Goal: Task Accomplishment & Management: Complete application form

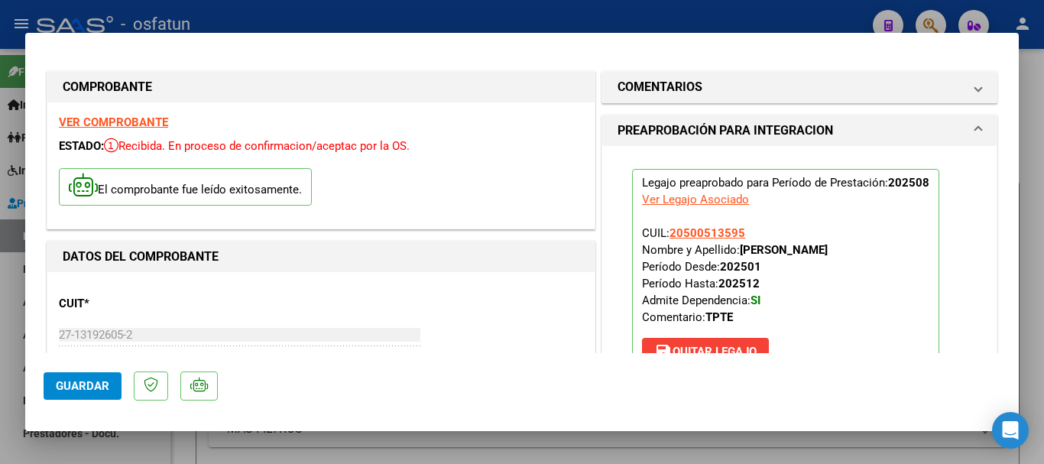
scroll to position [153, 0]
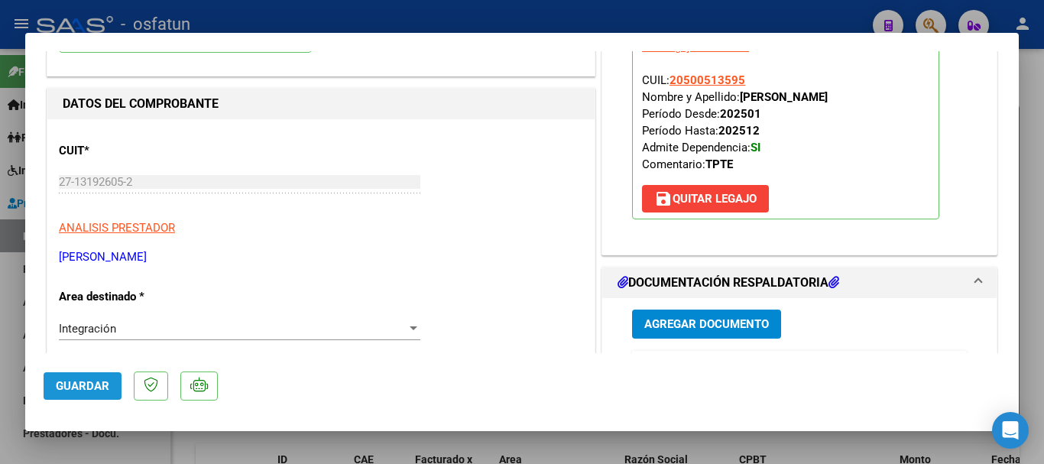
click at [71, 383] on span "Guardar" at bounding box center [83, 386] width 54 height 14
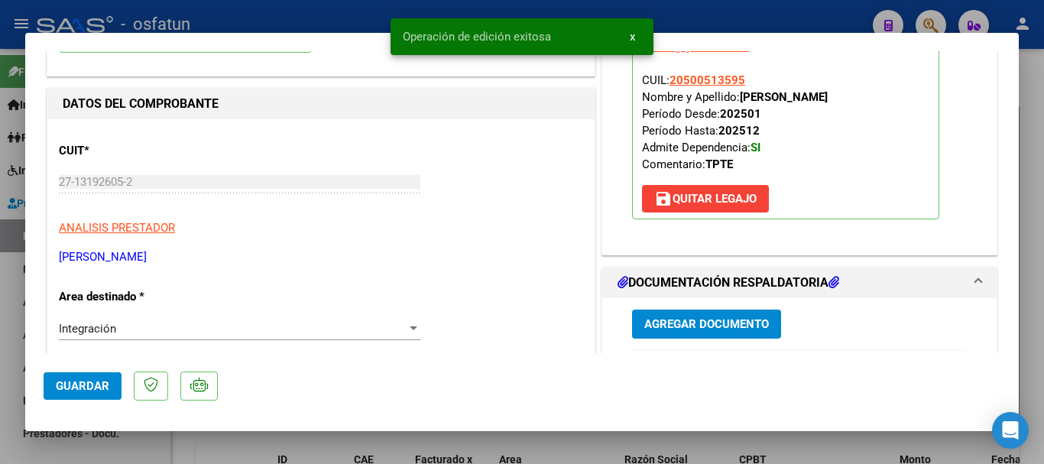
type input "$ 0,00"
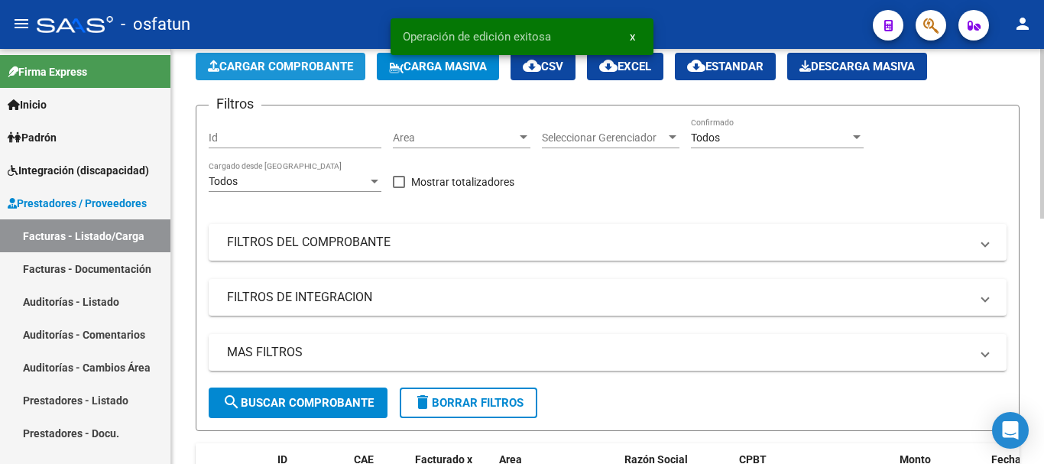
click at [282, 63] on span "Cargar Comprobante" at bounding box center [280, 67] width 145 height 14
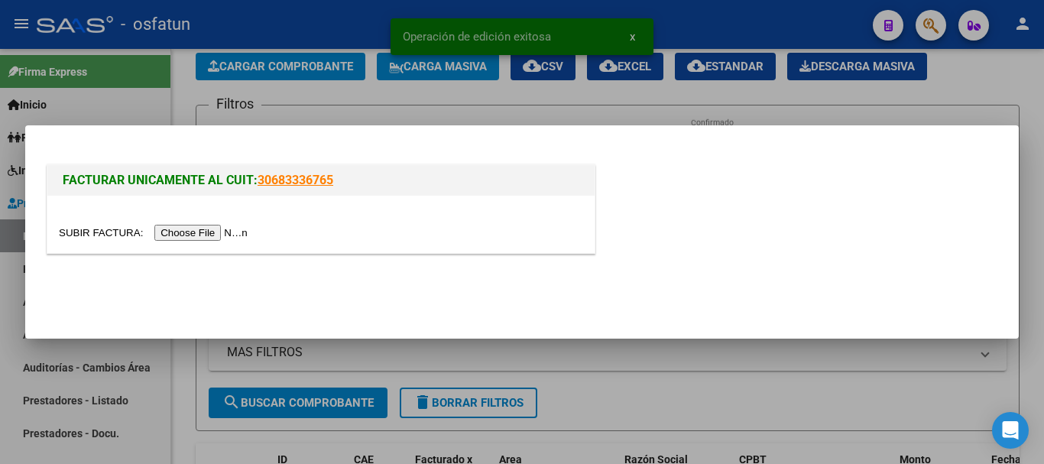
click at [200, 231] on input "file" at bounding box center [155, 233] width 193 height 16
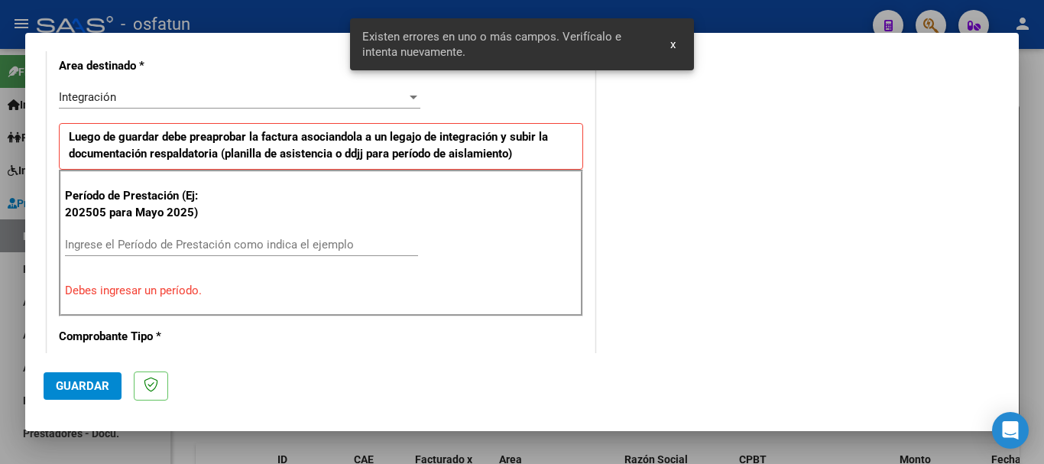
scroll to position [382, 0]
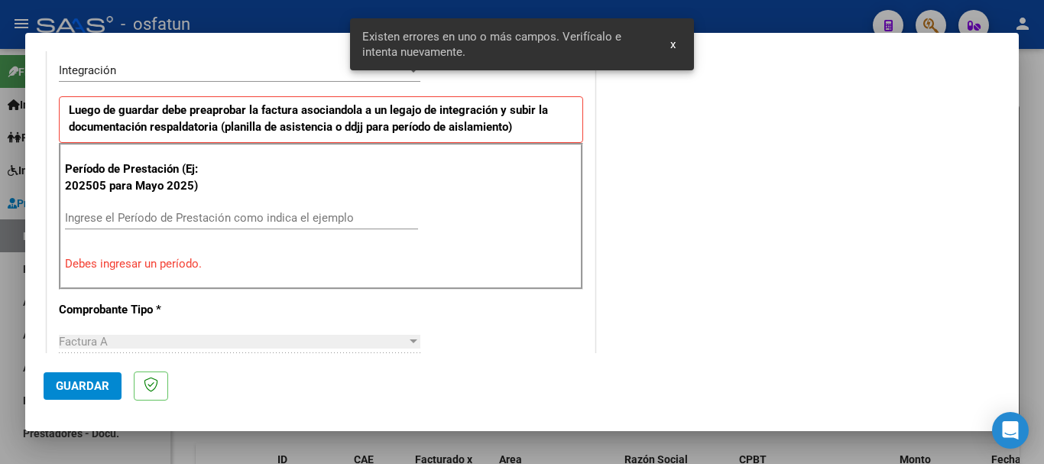
click at [350, 214] on input "Ingrese el Período de Prestación como indica el ejemplo" at bounding box center [241, 218] width 353 height 14
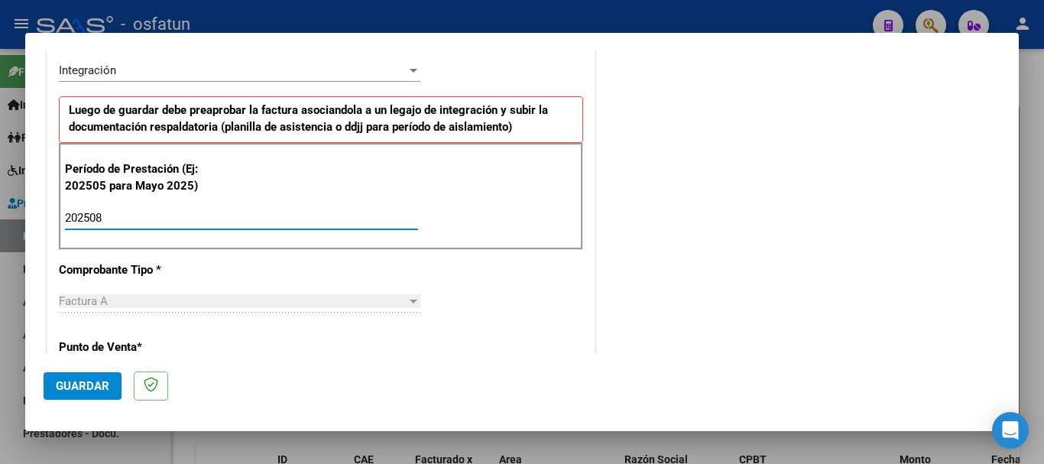
type input "202508"
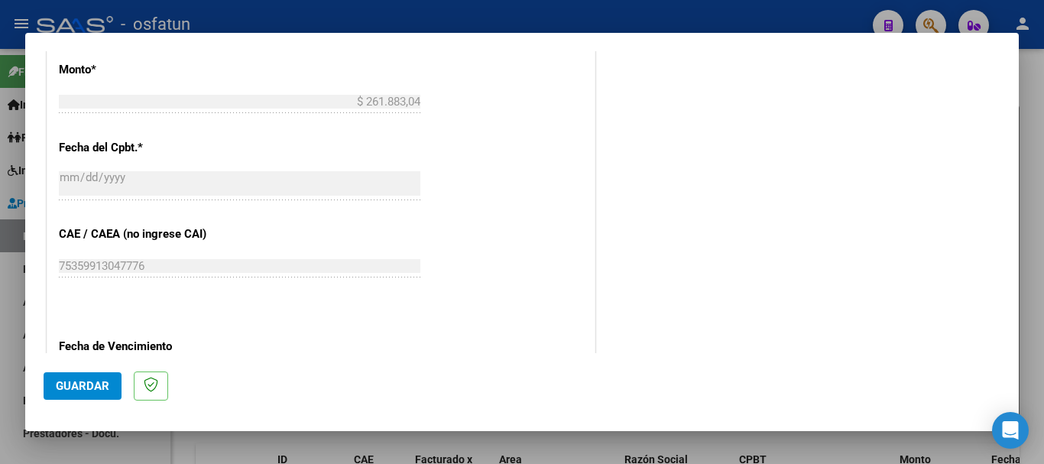
scroll to position [840, 0]
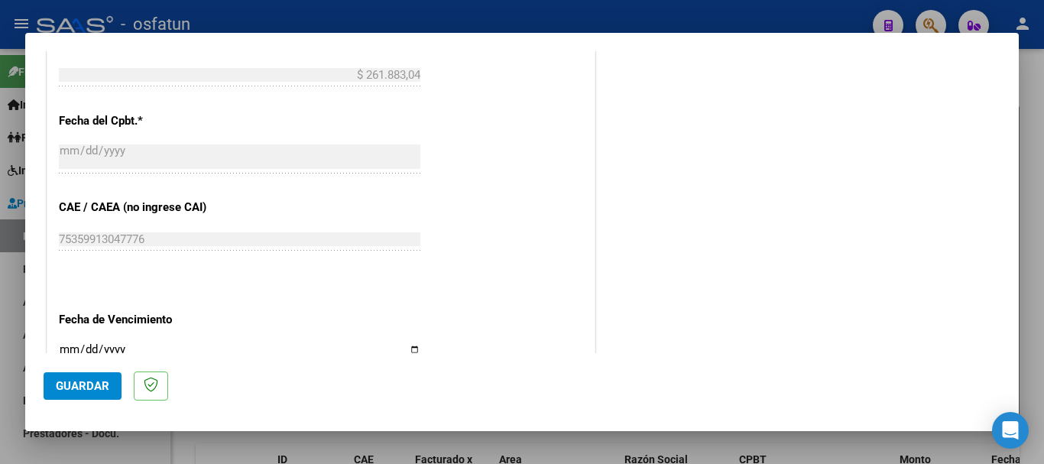
drag, startPoint x: 59, startPoint y: 355, endPoint x: 67, endPoint y: 359, distance: 9.2
click at [60, 355] on mat-dialog-actions "Guardar" at bounding box center [522, 383] width 957 height 60
drag, startPoint x: 63, startPoint y: 349, endPoint x: 60, endPoint y: 356, distance: 7.9
click at [59, 353] on mat-dialog-container "COMPROBANTE VER COMPROBANTE El comprobante fue leído exitosamente. DATOS DEL CO…" at bounding box center [522, 232] width 994 height 398
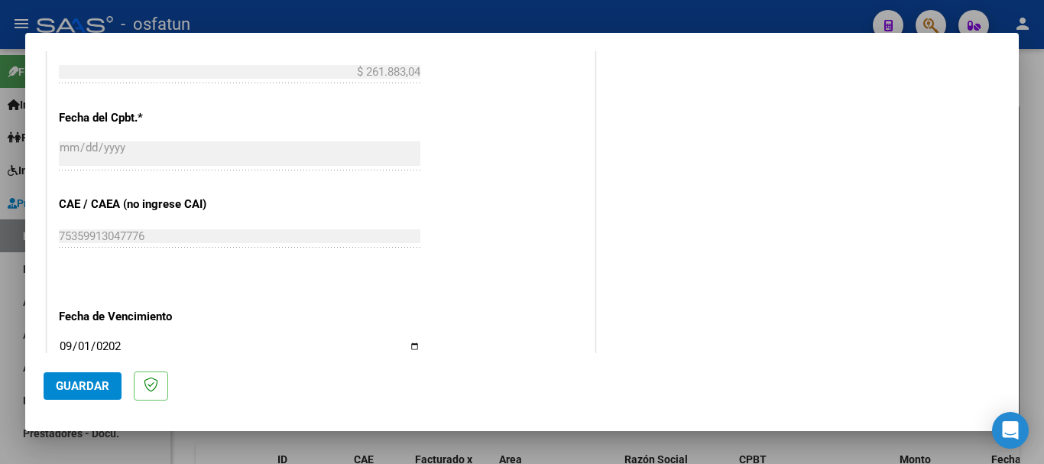
type input "[DATE]"
click at [83, 378] on button "Guardar" at bounding box center [83, 386] width 78 height 28
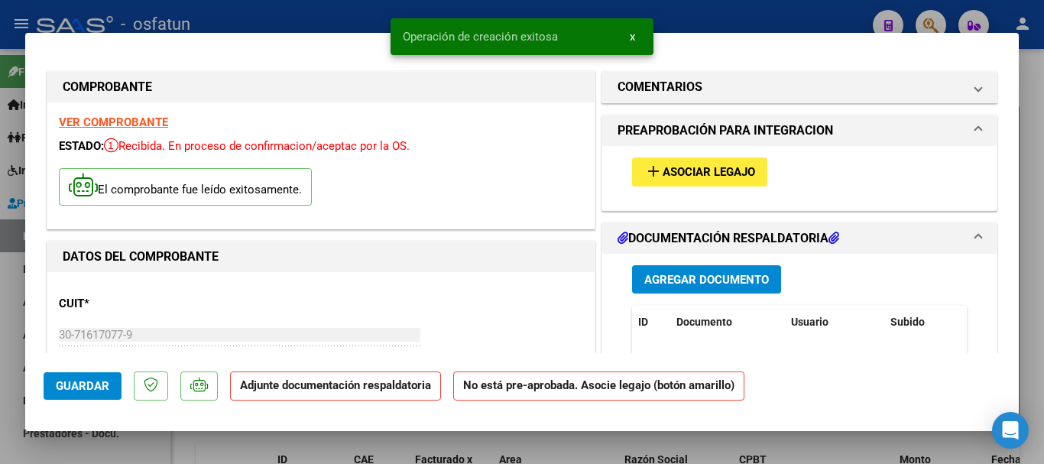
click at [665, 273] on span "Agregar Documento" at bounding box center [707, 280] width 125 height 14
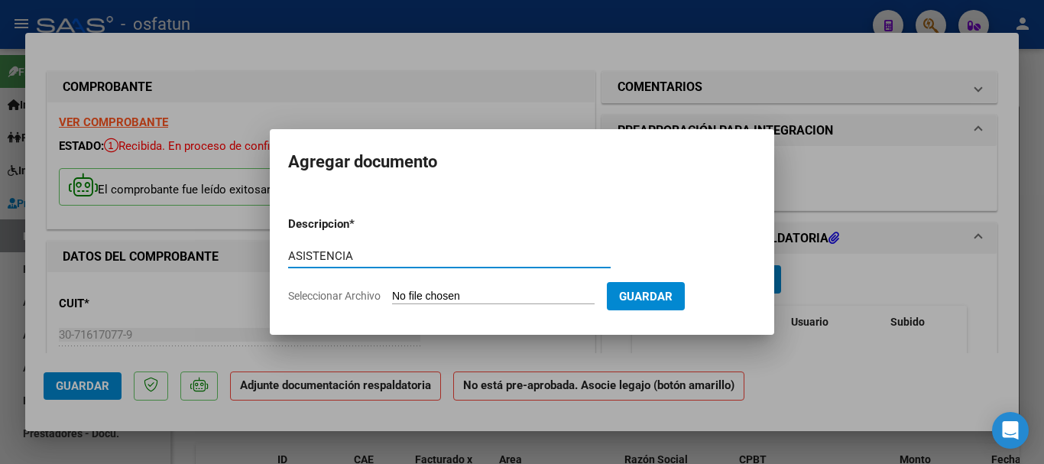
type input "ASISTENCIA"
click at [485, 302] on input "Seleccionar Archivo" at bounding box center [493, 297] width 203 height 15
type input "C:\fakepath\PA-[PERSON_NAME] 08-2025.pdf"
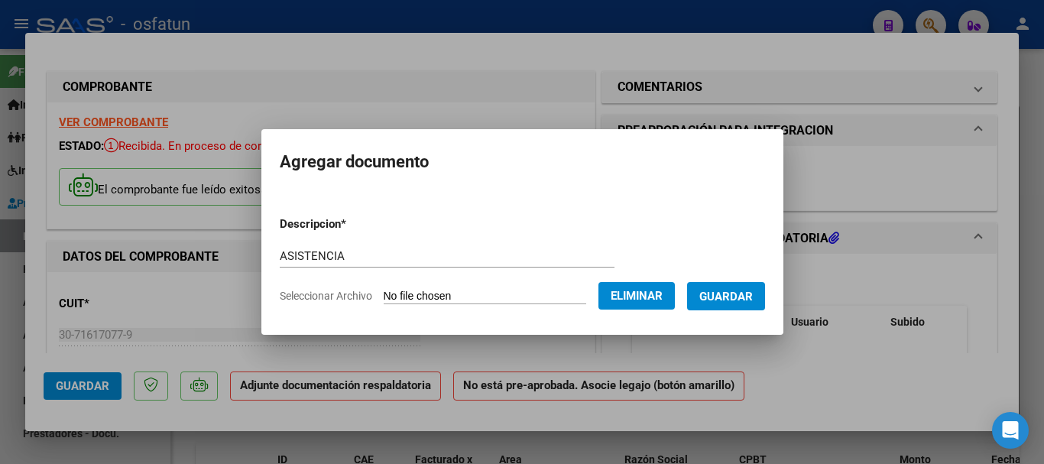
click at [730, 294] on span "Guardar" at bounding box center [727, 297] width 54 height 14
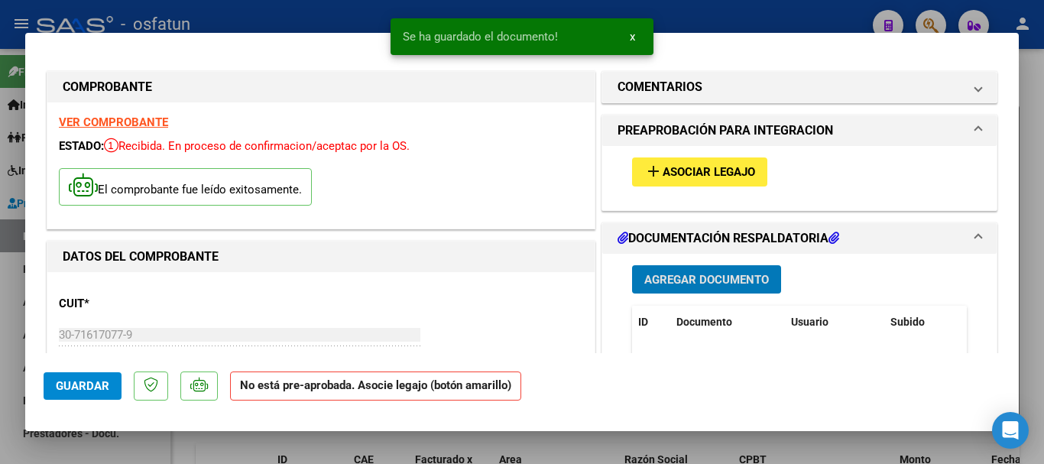
click at [684, 169] on span "Asociar Legajo" at bounding box center [709, 173] width 93 height 14
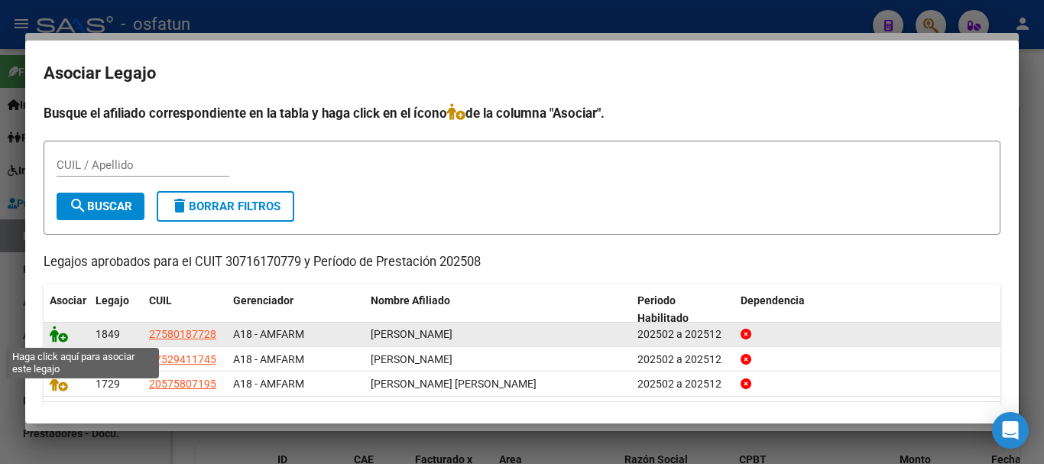
click at [57, 335] on icon at bounding box center [59, 334] width 18 height 17
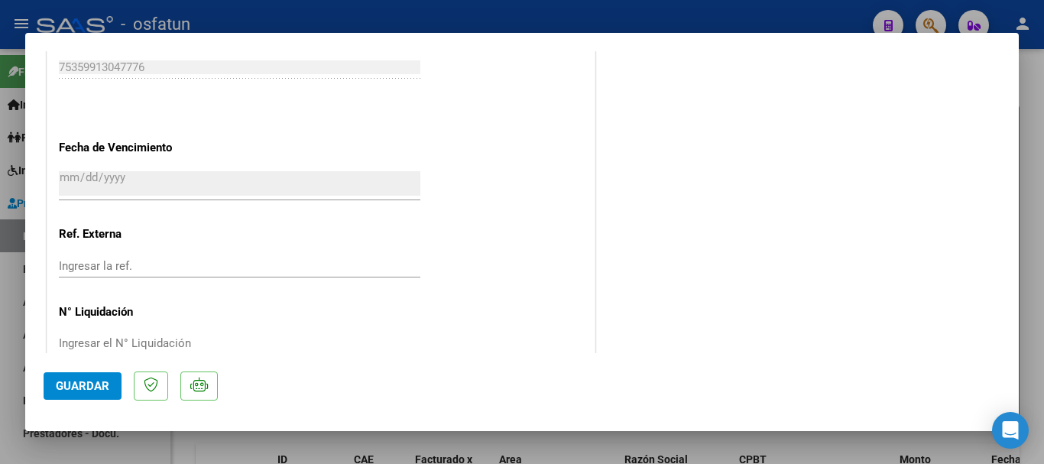
scroll to position [1067, 0]
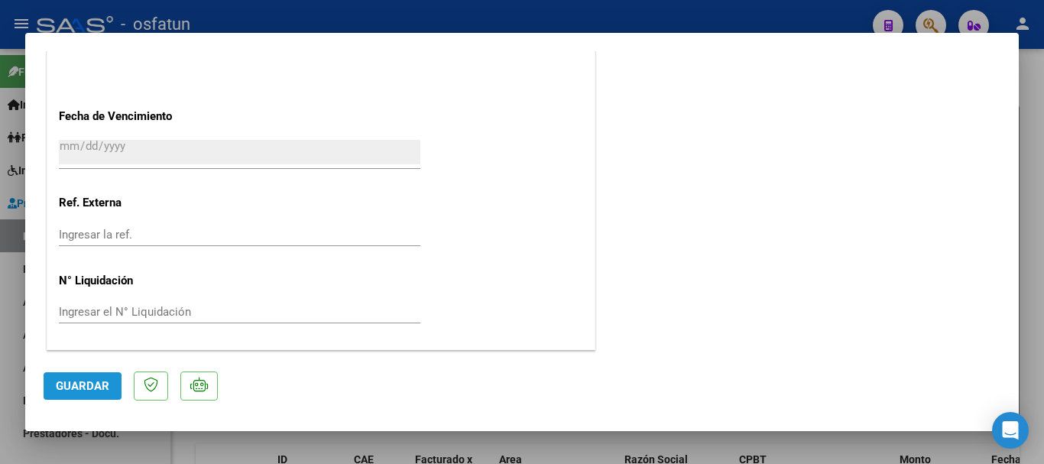
click at [91, 382] on span "Guardar" at bounding box center [83, 386] width 54 height 14
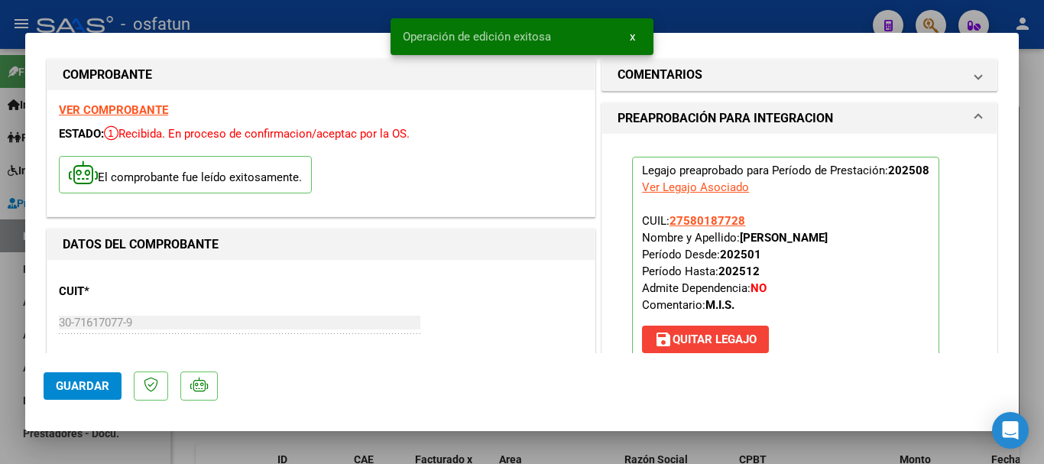
scroll to position [0, 0]
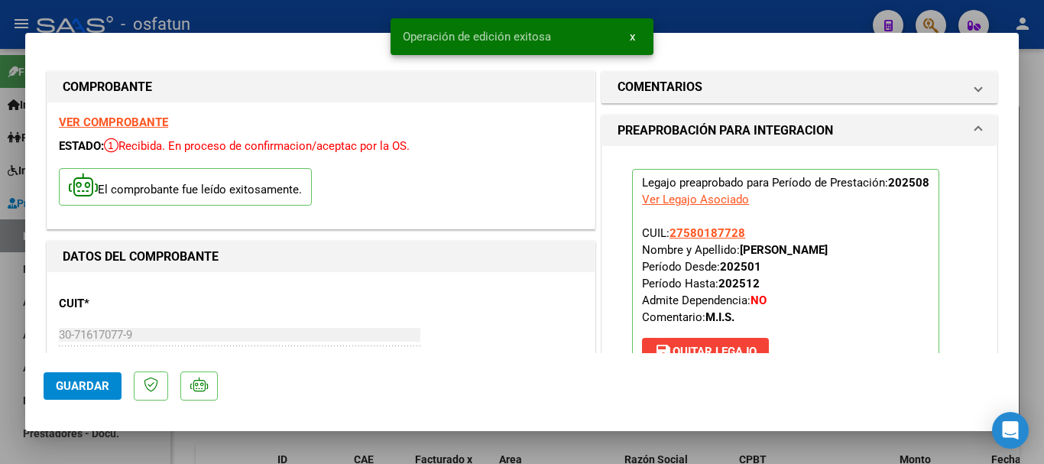
type input "$ 0,00"
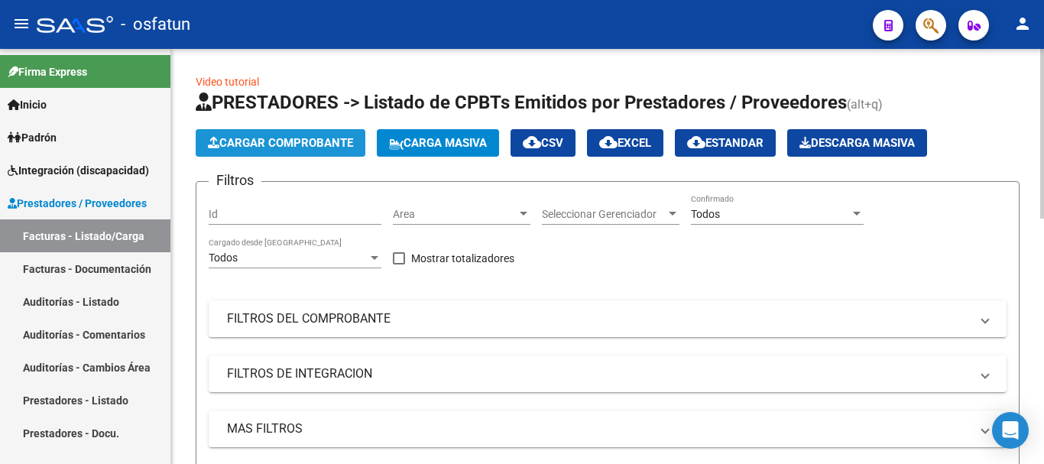
click at [297, 148] on span "Cargar Comprobante" at bounding box center [280, 143] width 145 height 14
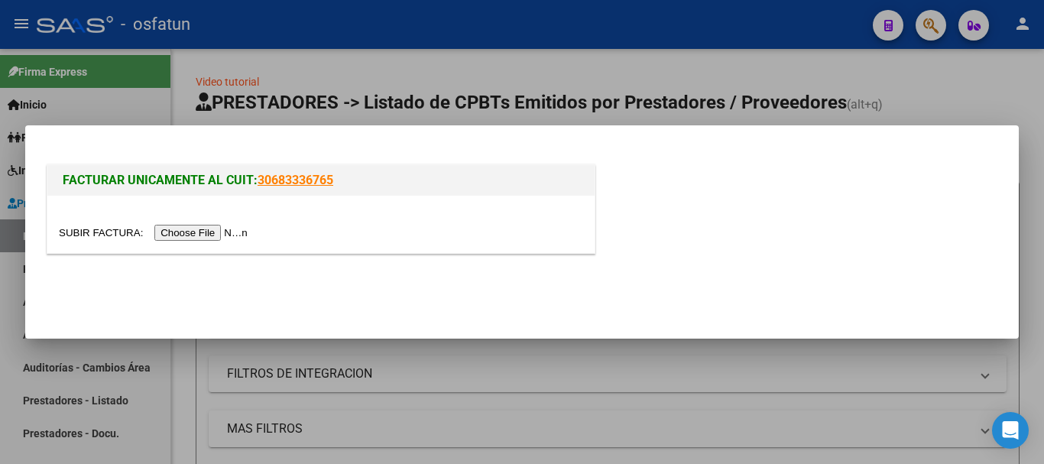
click at [196, 233] on input "file" at bounding box center [155, 233] width 193 height 16
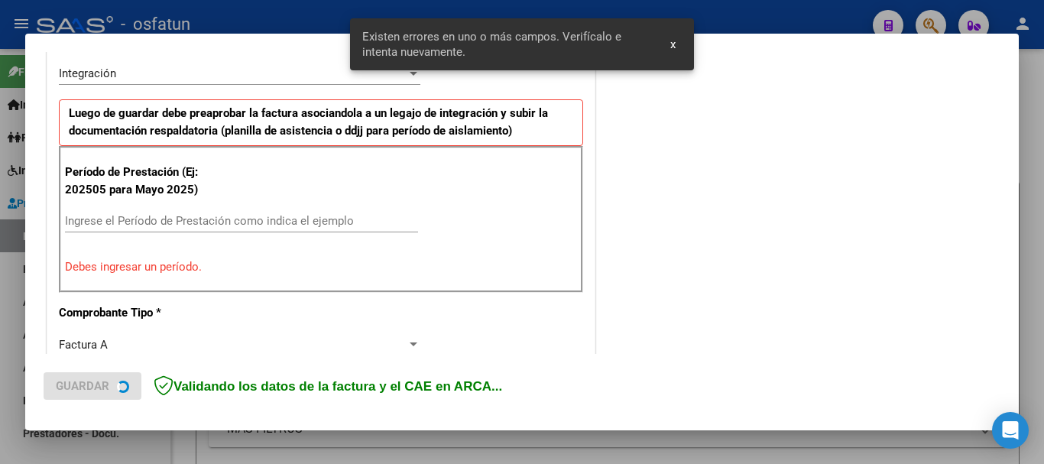
scroll to position [382, 0]
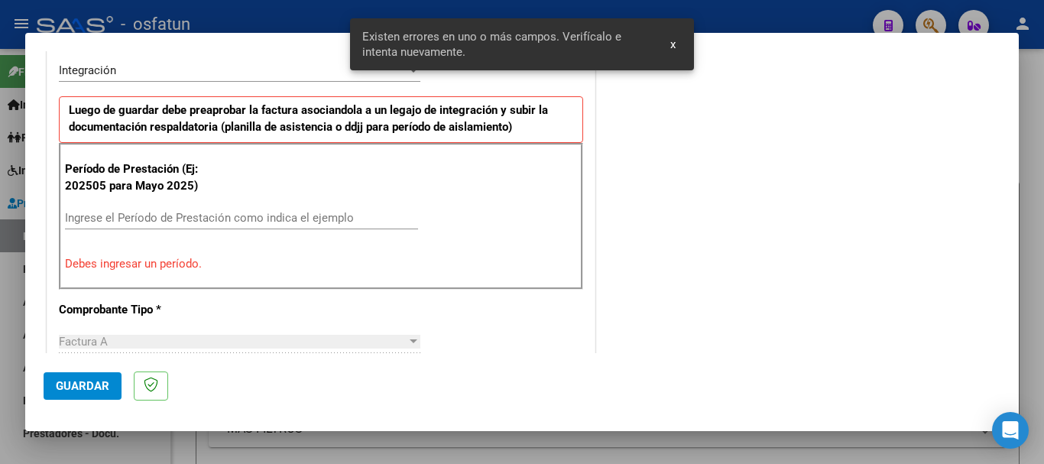
click at [281, 212] on input "Ingrese el Período de Prestación como indica el ejemplo" at bounding box center [241, 218] width 353 height 14
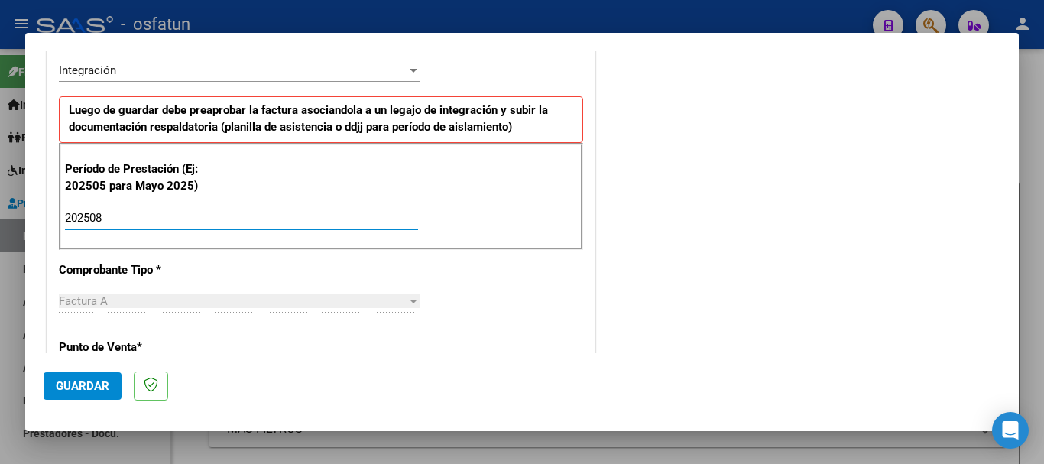
type input "202508"
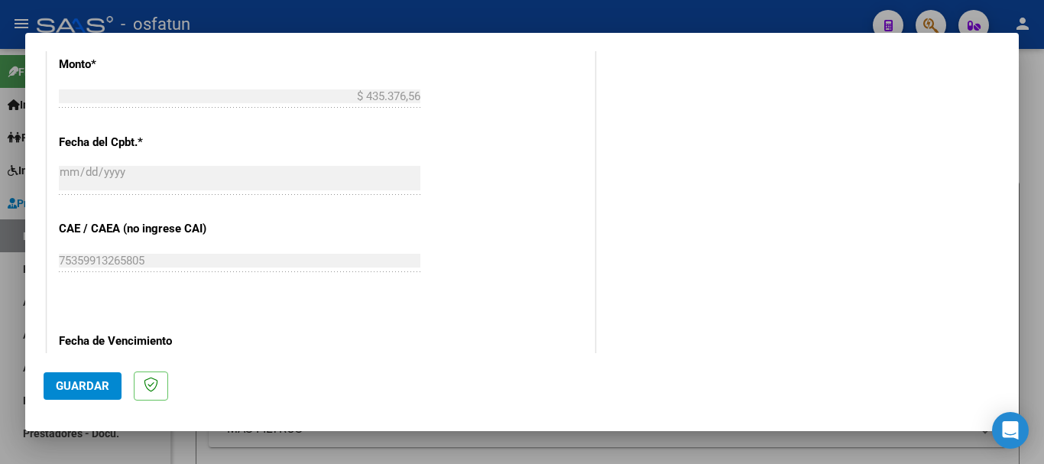
scroll to position [840, 0]
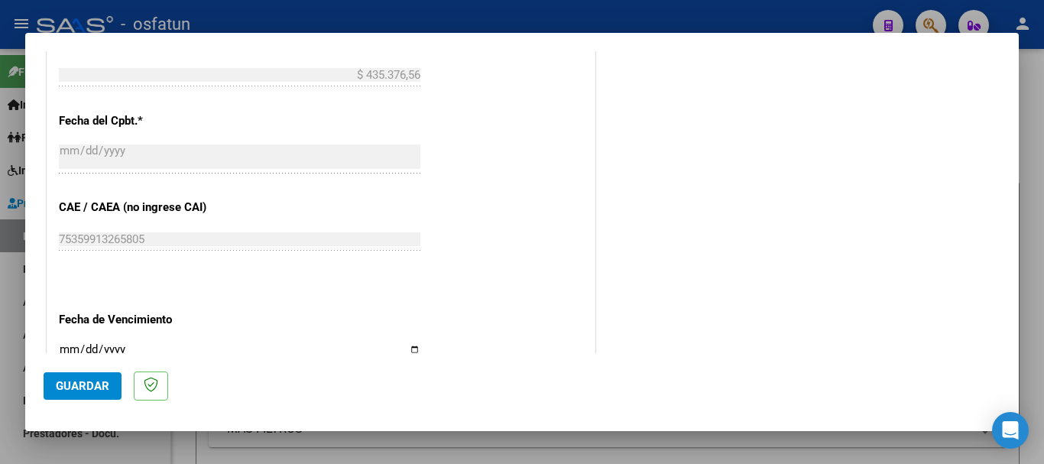
drag, startPoint x: 70, startPoint y: 348, endPoint x: 79, endPoint y: 346, distance: 9.5
click at [74, 348] on input "Ingresar la fecha" at bounding box center [240, 355] width 362 height 24
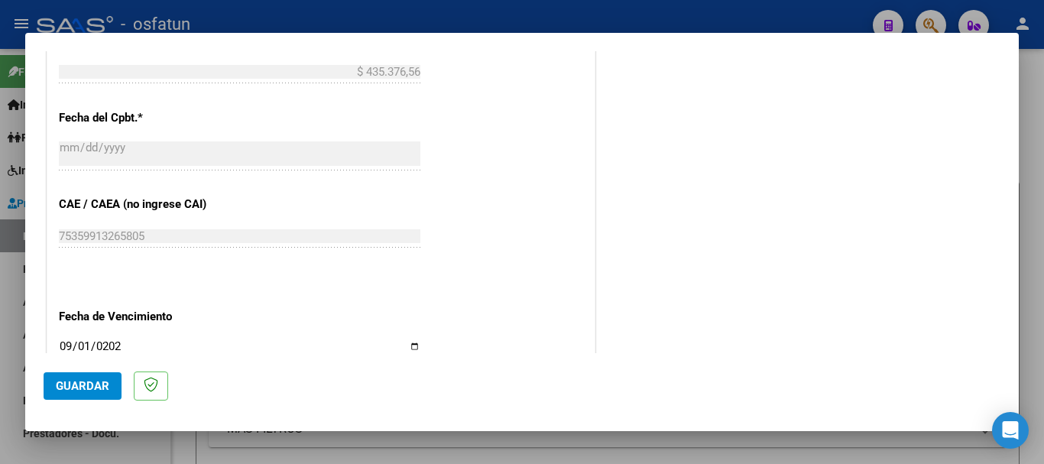
type input "[DATE]"
drag, startPoint x: 86, startPoint y: 377, endPoint x: 95, endPoint y: 372, distance: 9.6
click at [89, 376] on button "Guardar" at bounding box center [83, 386] width 78 height 28
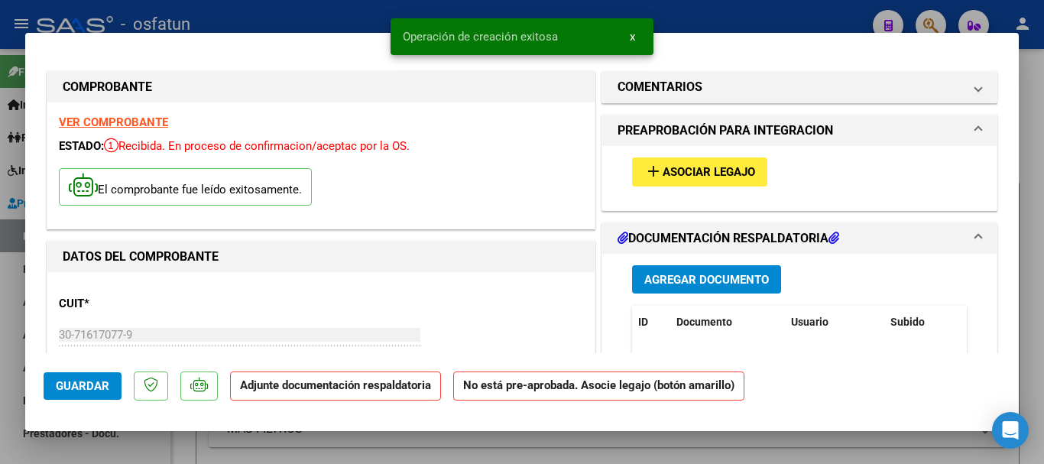
click at [696, 283] on span "Agregar Documento" at bounding box center [707, 280] width 125 height 14
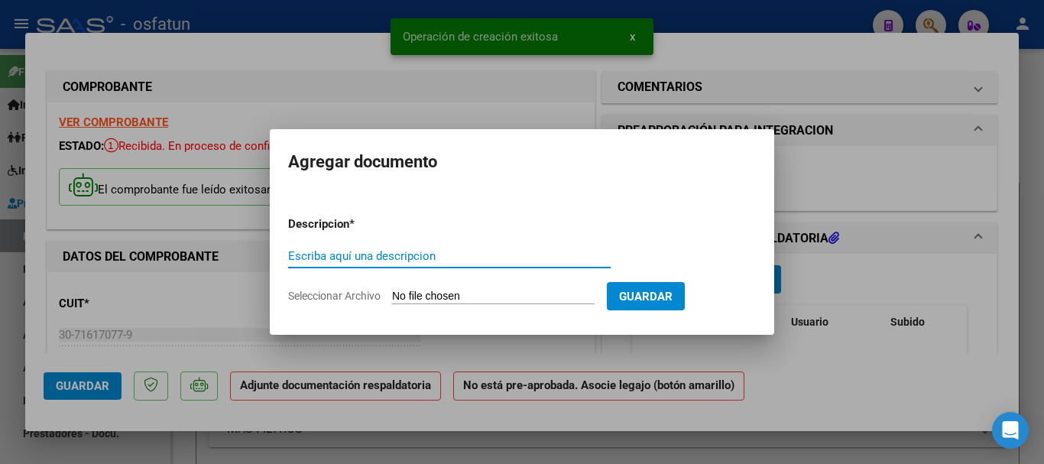
click at [416, 261] on input "Escriba aquí una descripcion" at bounding box center [449, 256] width 323 height 14
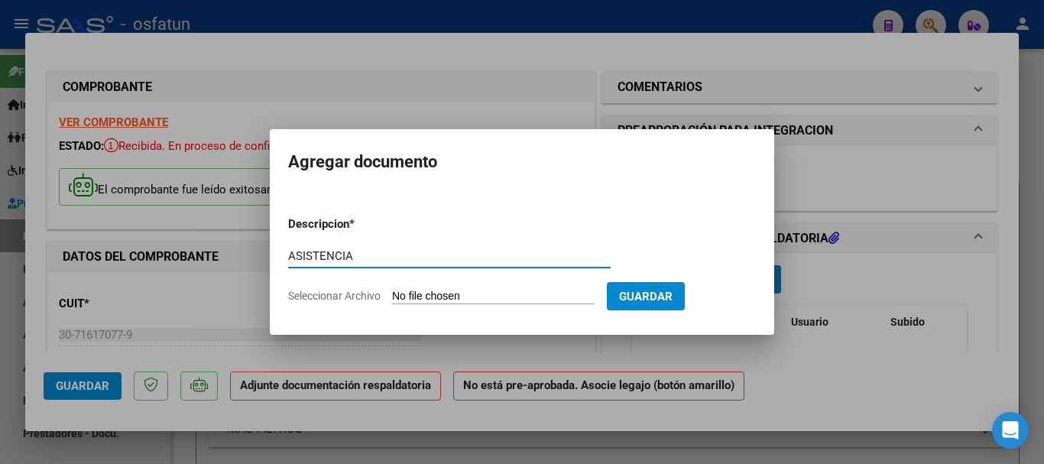
type input "ASISTENCIA"
click at [441, 300] on input "Seleccionar Archivo" at bounding box center [493, 297] width 203 height 15
type input "C:\fakepath\PA-[PERSON_NAME] [PERSON_NAME] 08-2025.pdf"
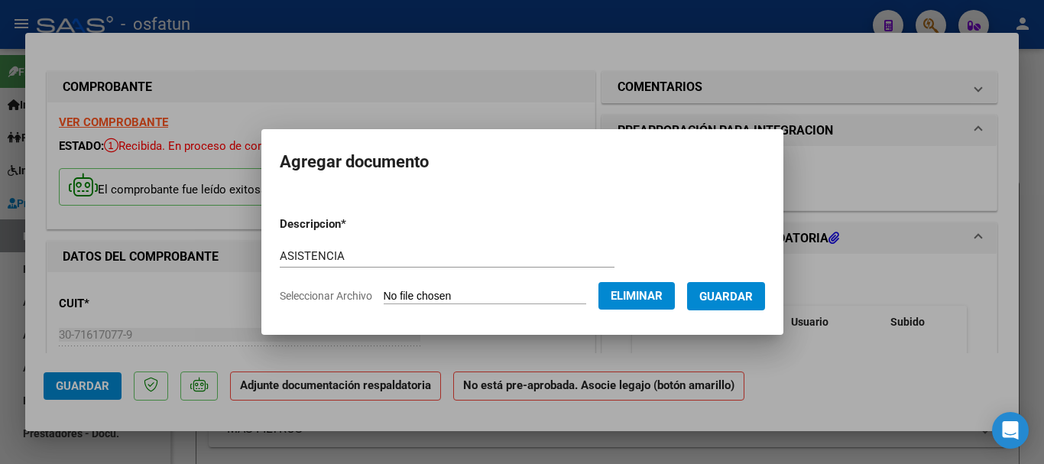
click at [765, 290] on button "Guardar" at bounding box center [726, 296] width 78 height 28
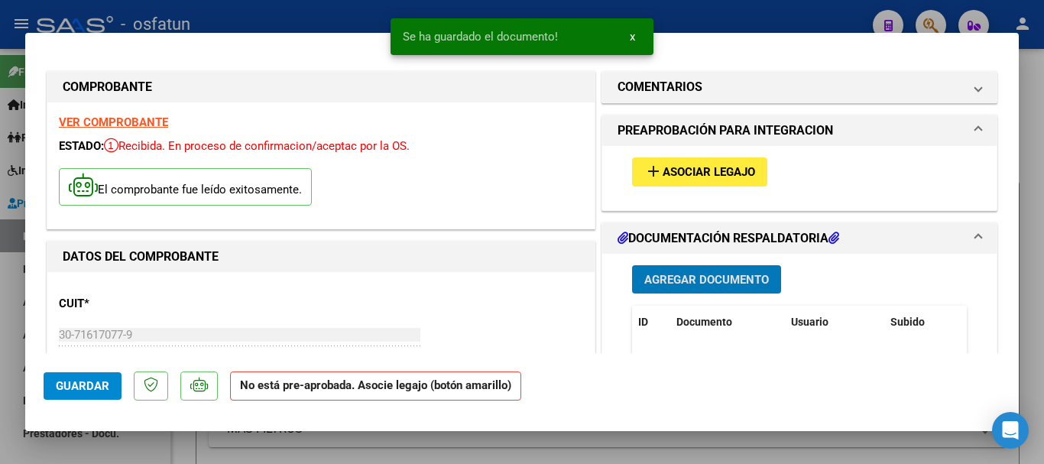
click at [702, 169] on span "Asociar Legajo" at bounding box center [709, 173] width 93 height 14
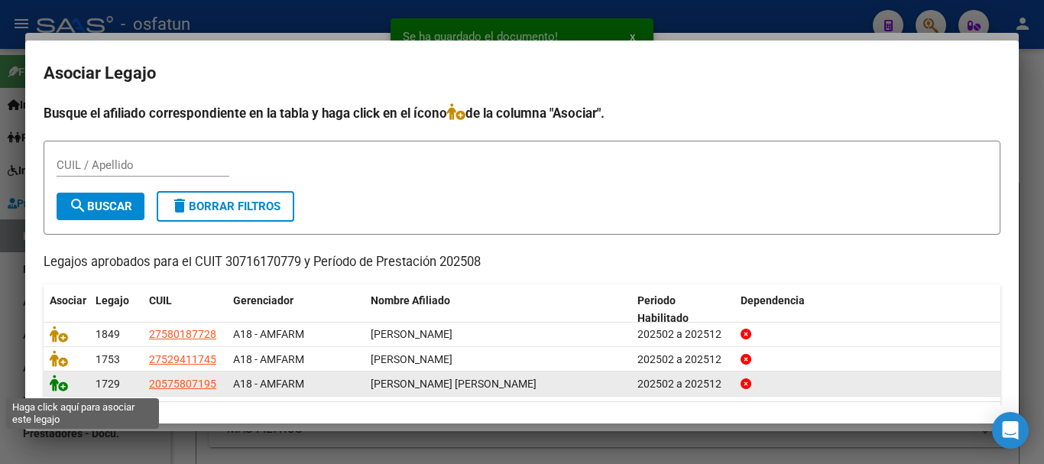
click at [51, 388] on icon at bounding box center [59, 383] width 18 height 17
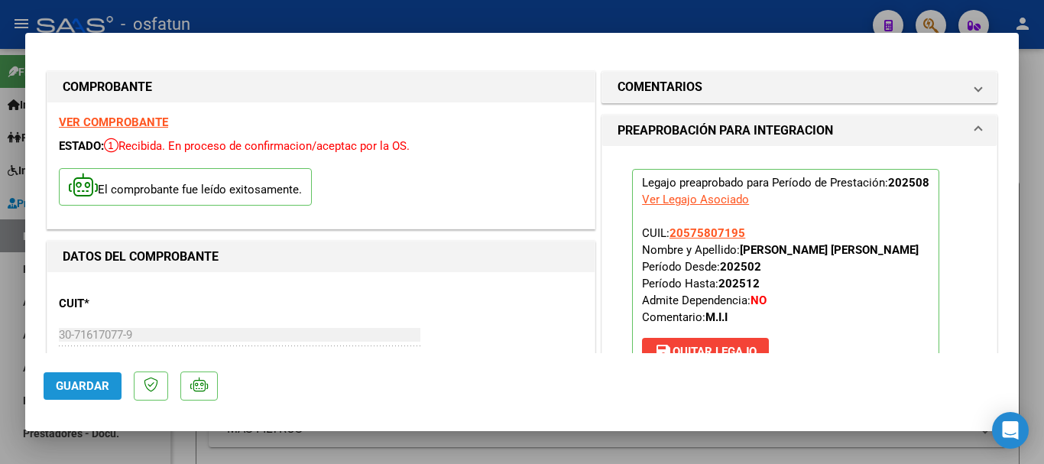
drag, startPoint x: 75, startPoint y: 387, endPoint x: 92, endPoint y: 377, distance: 19.5
click at [75, 384] on span "Guardar" at bounding box center [83, 386] width 54 height 14
click at [83, 390] on span "Guardar" at bounding box center [83, 386] width 54 height 14
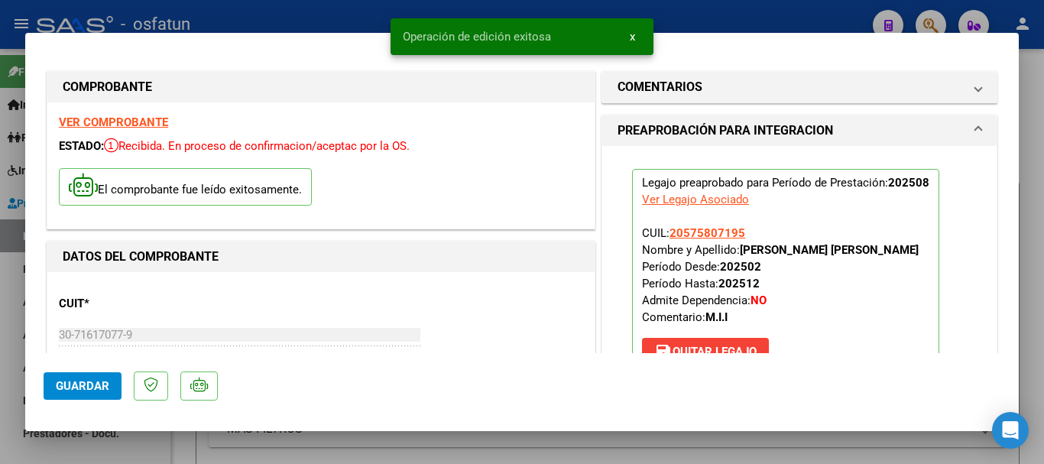
type input "$ 0,00"
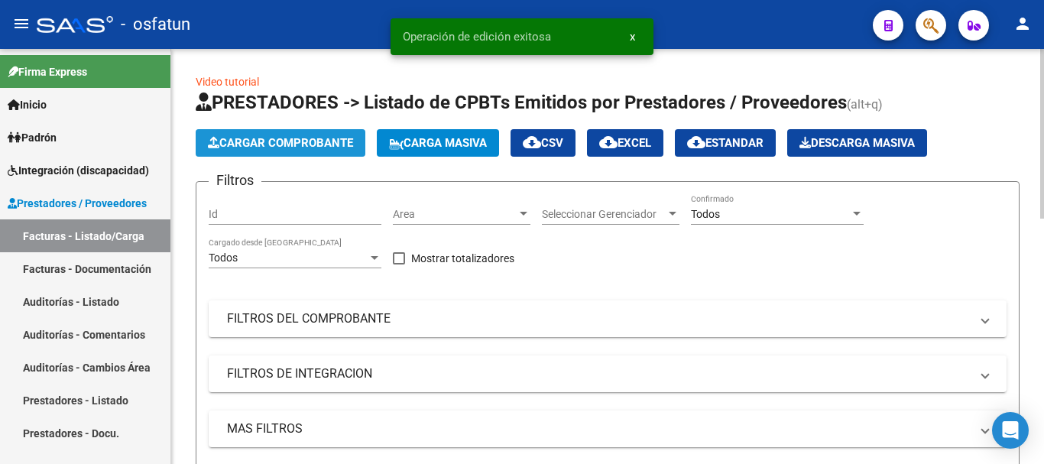
click at [295, 141] on span "Cargar Comprobante" at bounding box center [280, 143] width 145 height 14
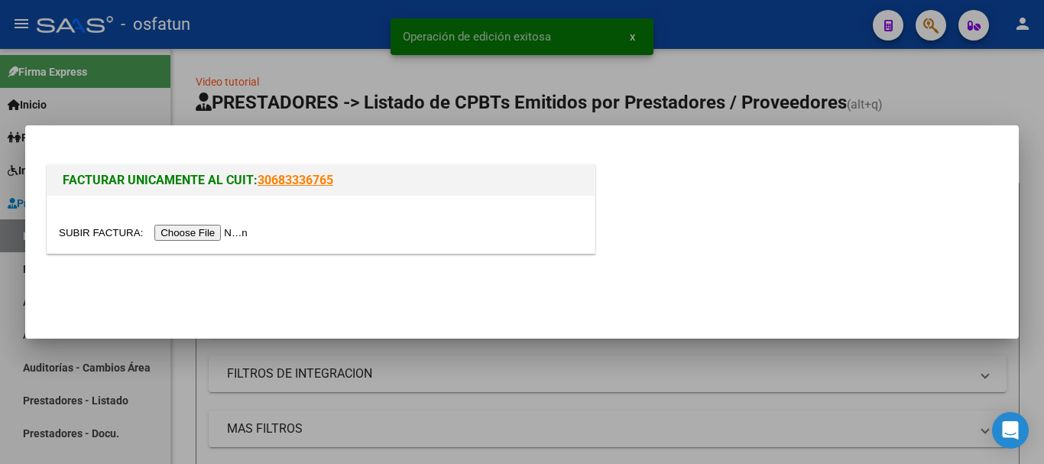
click at [188, 233] on input "file" at bounding box center [155, 233] width 193 height 16
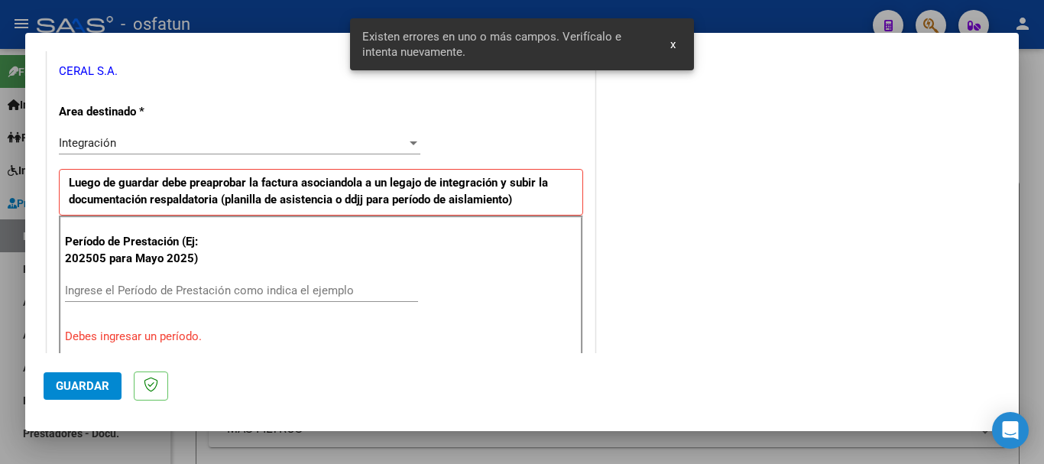
scroll to position [305, 0]
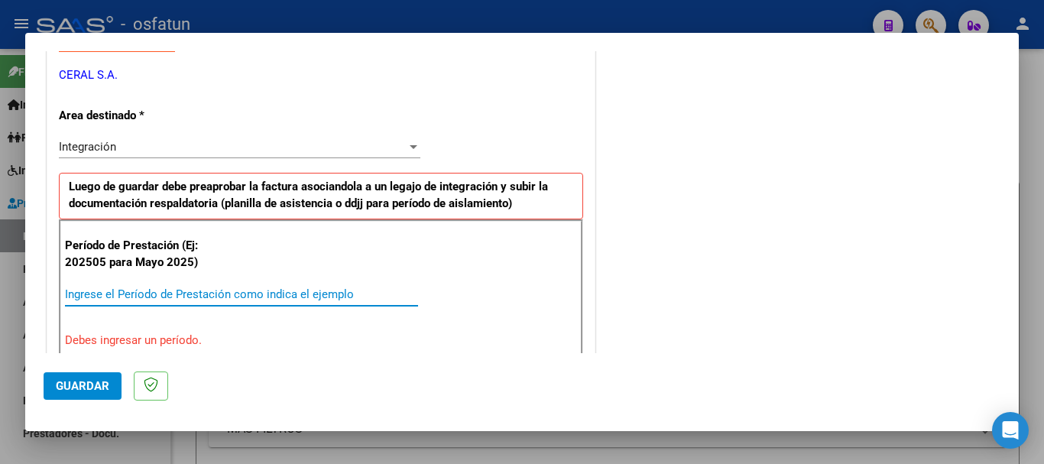
click at [187, 292] on input "Ingrese el Período de Prestación como indica el ejemplo" at bounding box center [241, 294] width 353 height 14
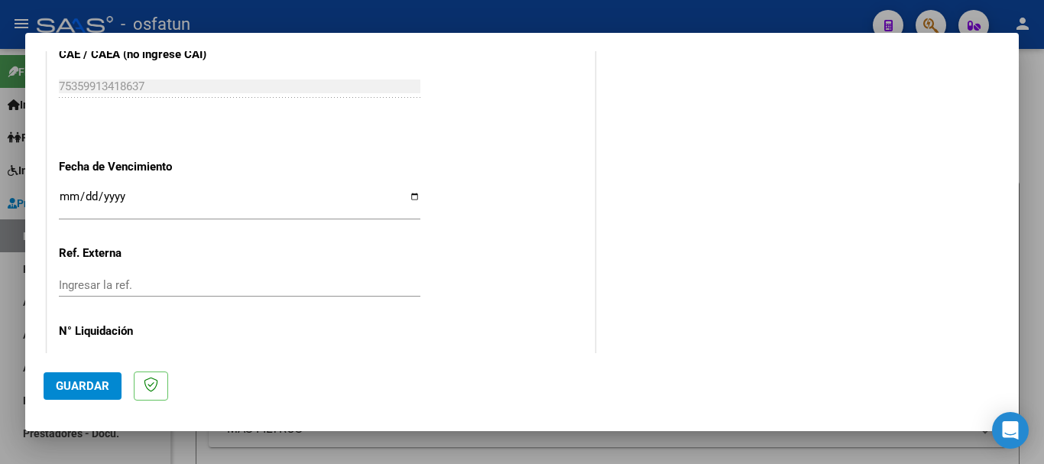
scroll to position [917, 0]
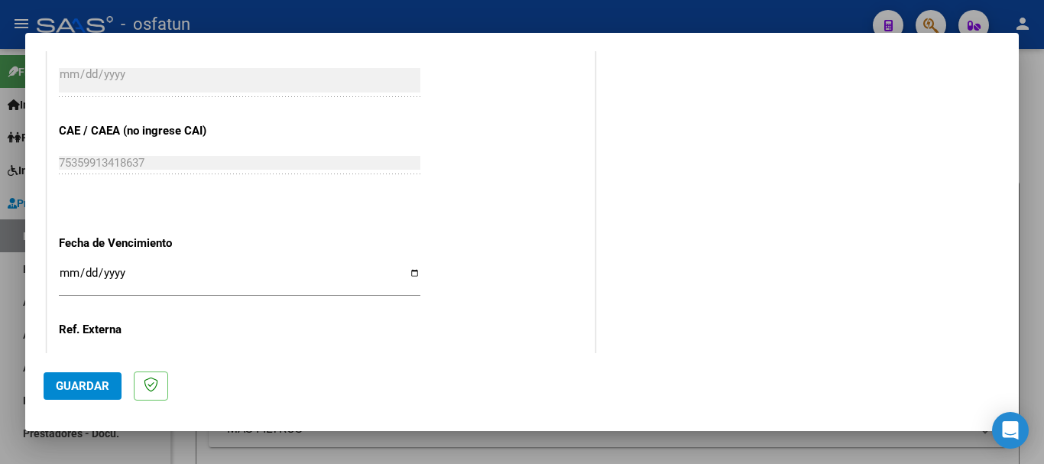
type input "202508"
click at [65, 273] on input "Ingresar la fecha" at bounding box center [240, 279] width 362 height 24
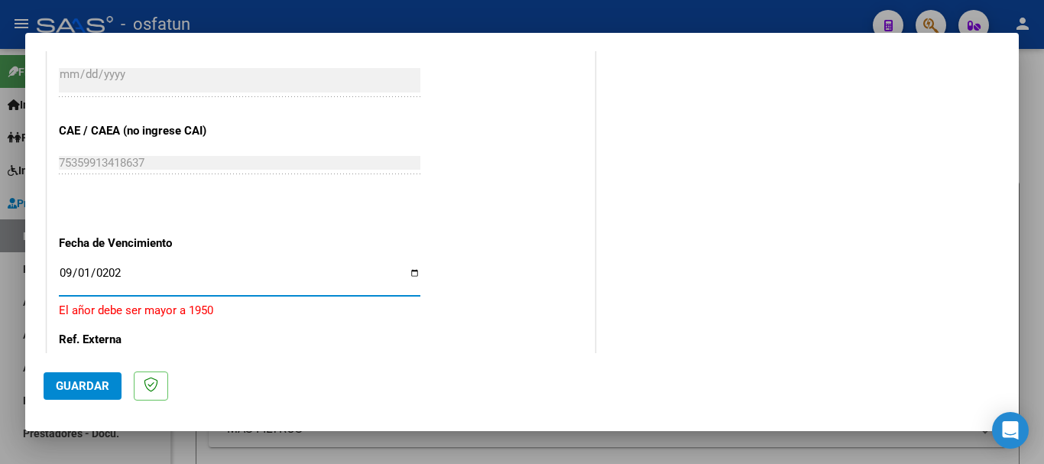
type input "[DATE]"
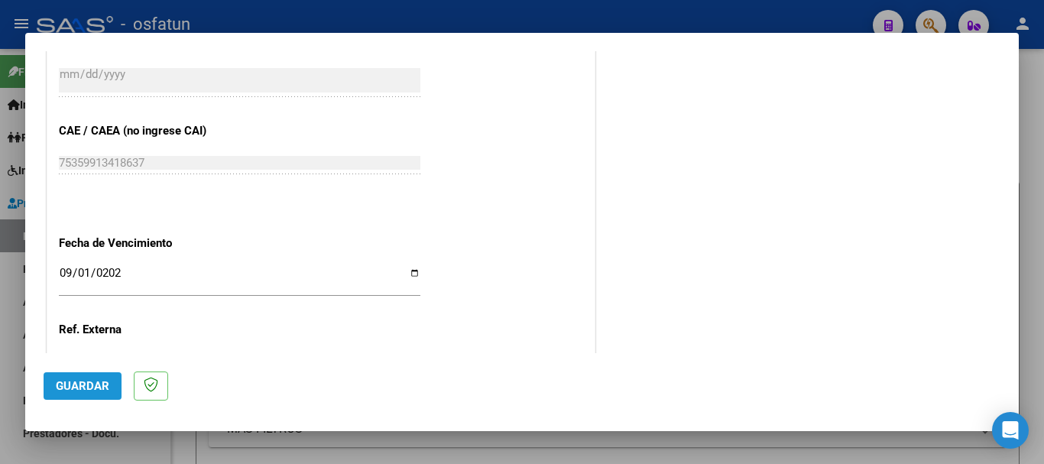
click at [89, 390] on span "Guardar" at bounding box center [83, 386] width 54 height 14
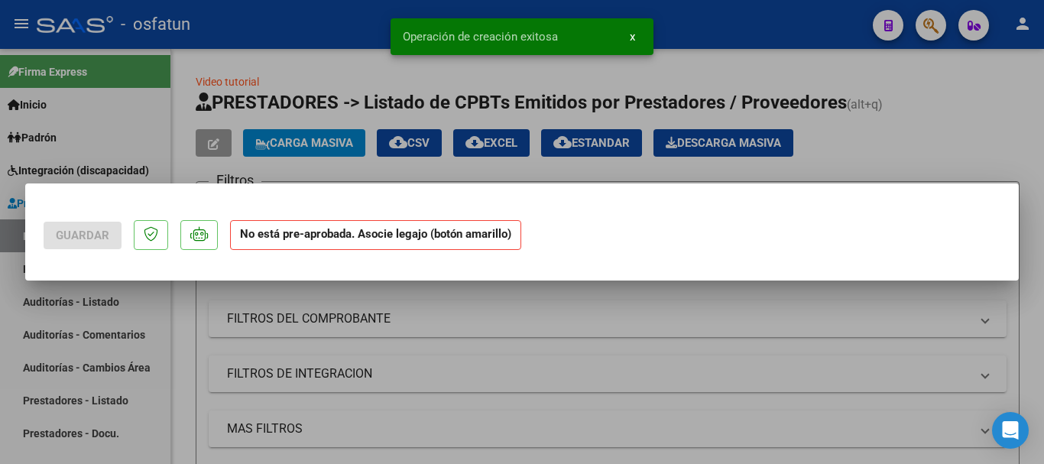
scroll to position [0, 0]
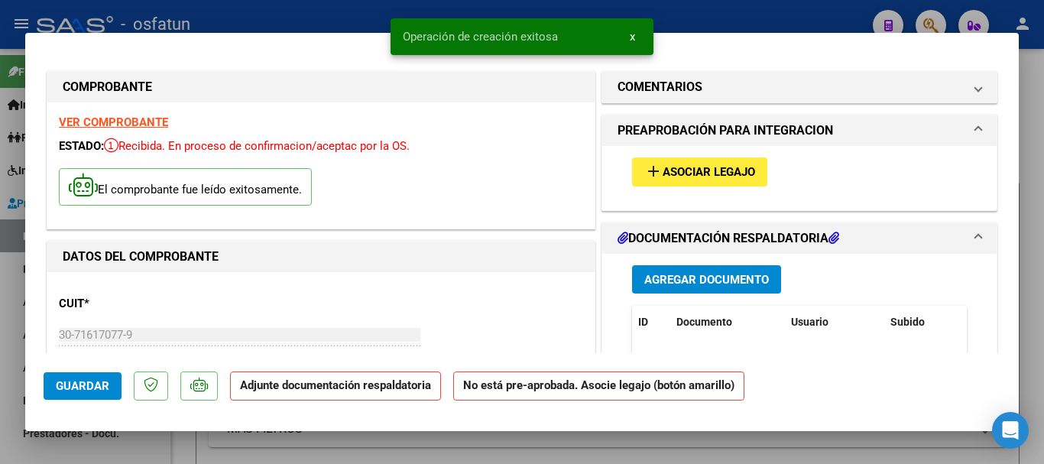
click at [699, 281] on span "Agregar Documento" at bounding box center [707, 280] width 125 height 14
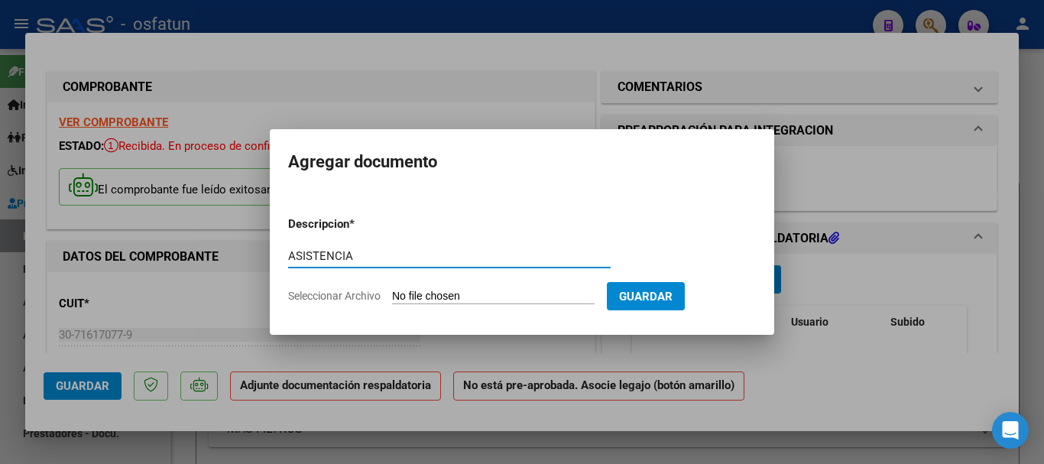
type input "ASISTENCIA"
click at [417, 291] on input "Seleccionar Archivo" at bounding box center [493, 297] width 203 height 15
type input "C:\fakepath\PA-[PERSON_NAME] 08-2025.pdf"
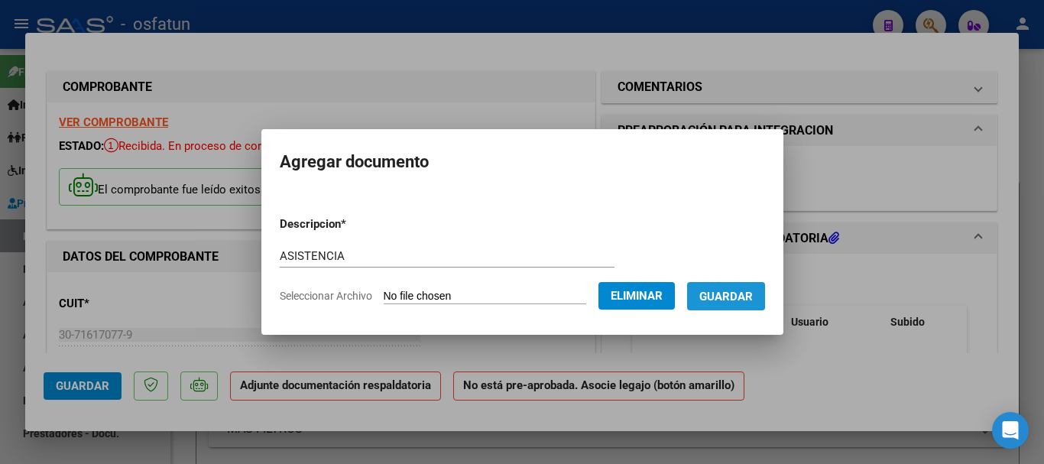
click at [740, 295] on span "Guardar" at bounding box center [727, 297] width 54 height 14
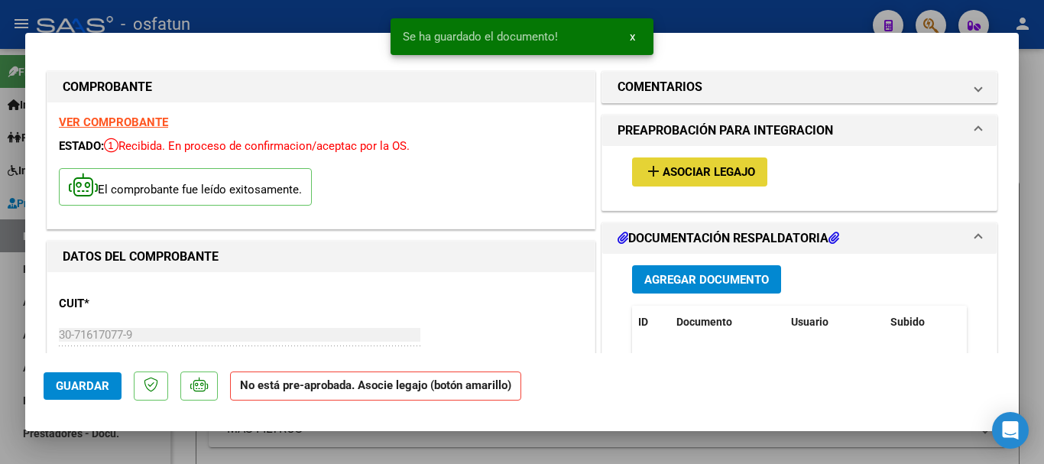
click at [683, 177] on span "Asociar Legajo" at bounding box center [709, 173] width 93 height 14
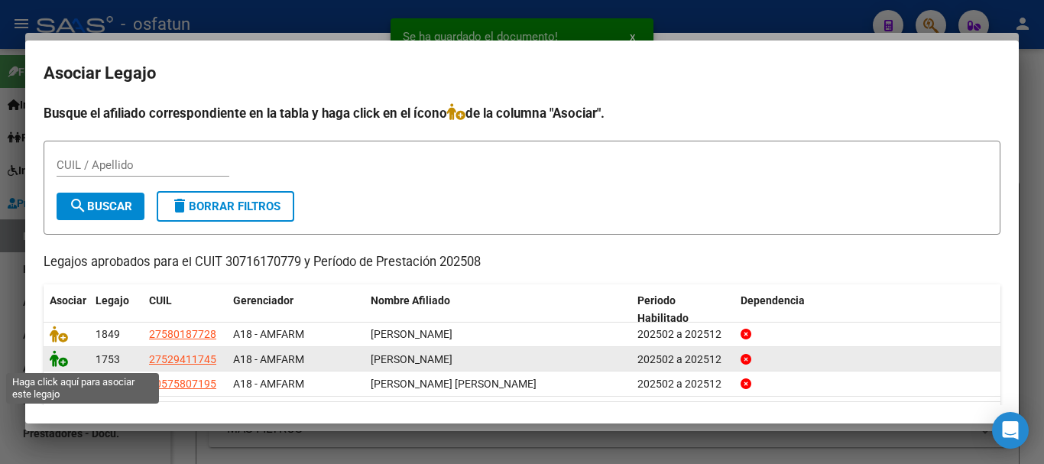
click at [54, 360] on icon at bounding box center [59, 358] width 18 height 17
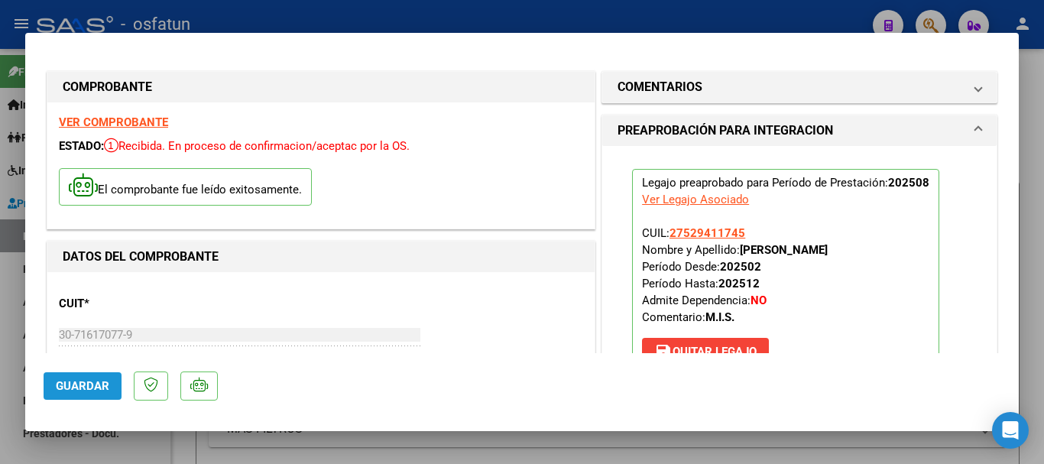
click at [76, 378] on button "Guardar" at bounding box center [83, 386] width 78 height 28
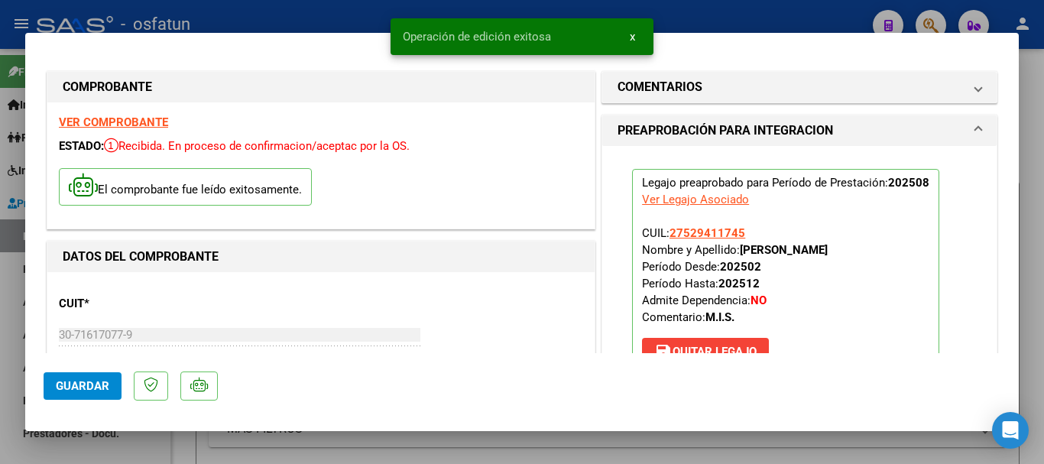
type input "$ 0,00"
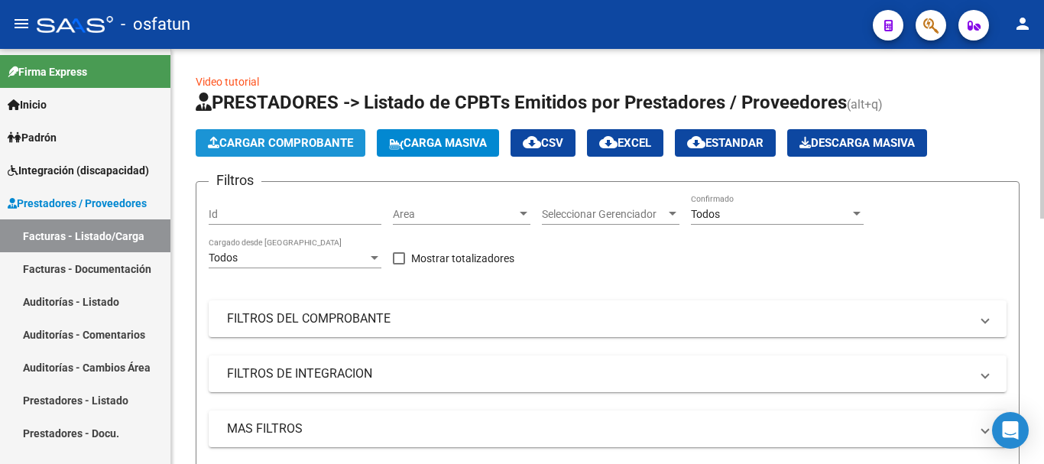
click at [291, 140] on span "Cargar Comprobante" at bounding box center [280, 143] width 145 height 14
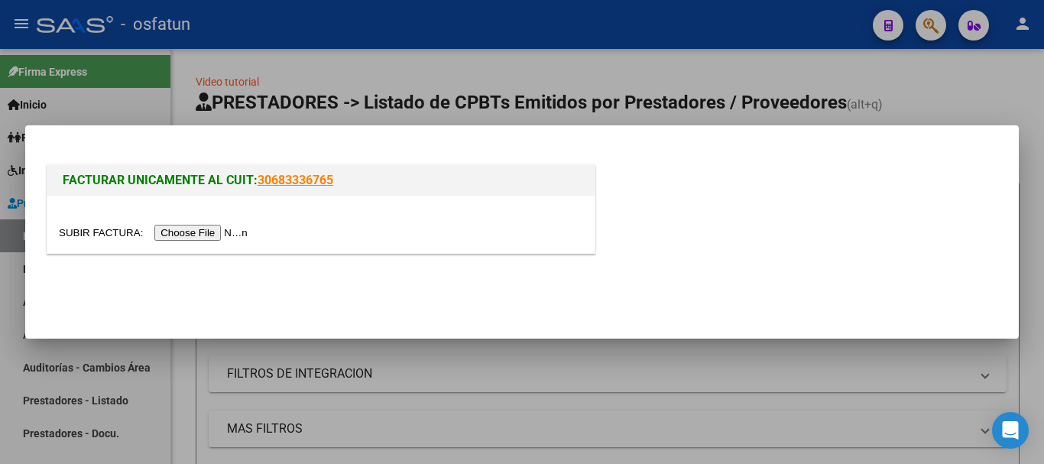
click at [215, 227] on input "file" at bounding box center [155, 233] width 193 height 16
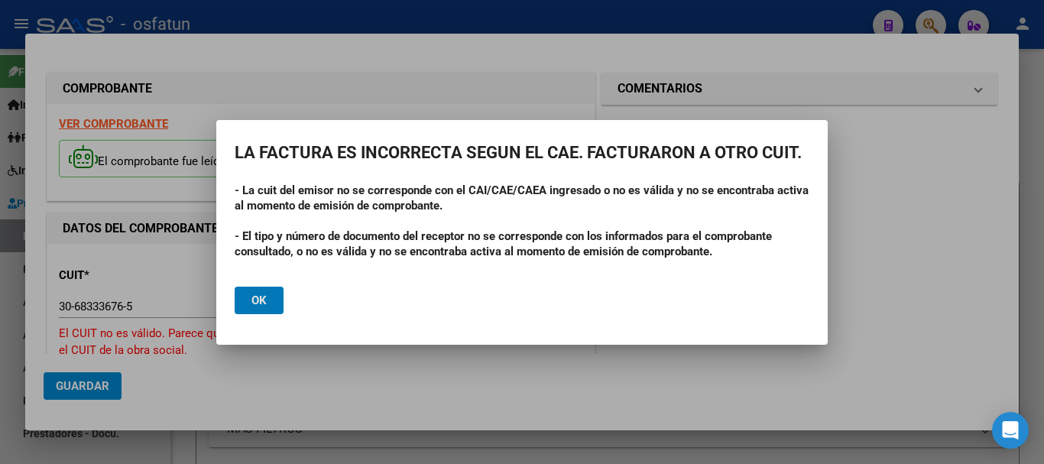
click at [271, 297] on button "Ok" at bounding box center [259, 301] width 49 height 28
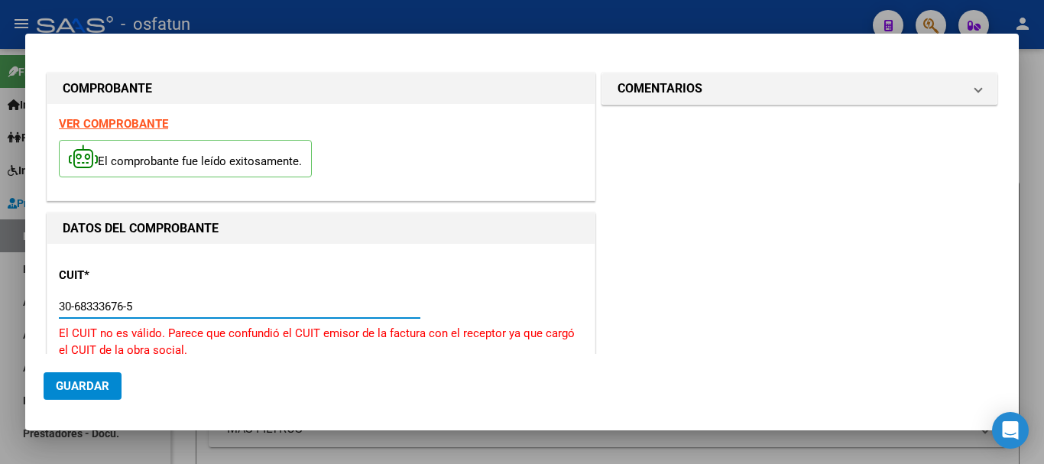
click at [149, 303] on input "30-68333676-5" at bounding box center [240, 307] width 362 height 14
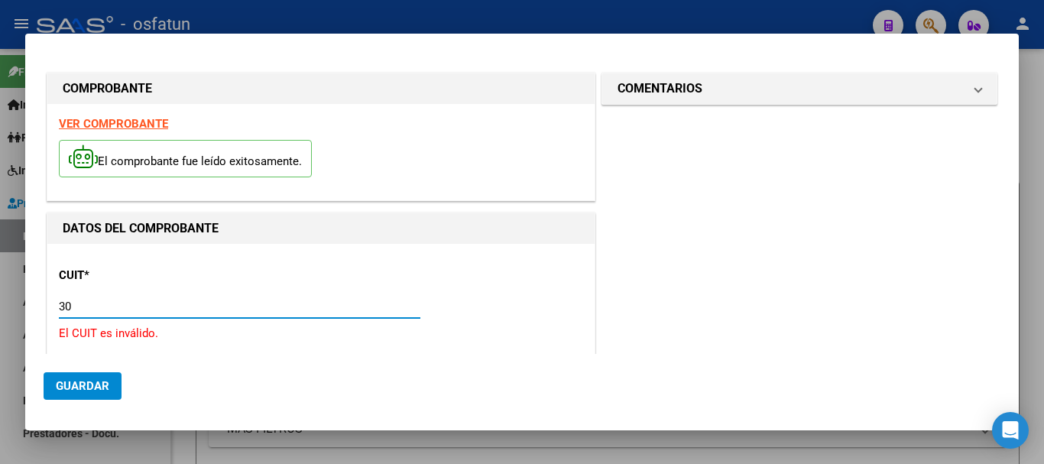
type input "3"
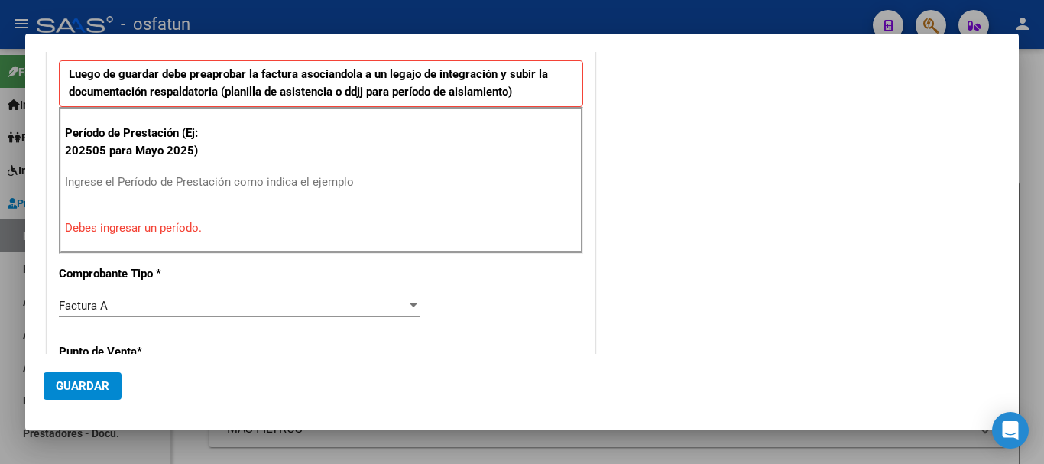
scroll to position [439, 0]
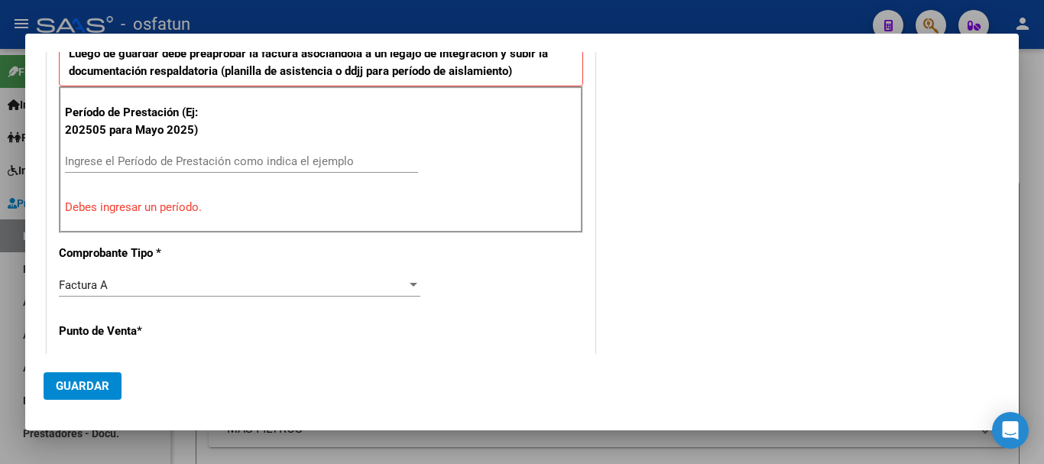
type input "30-70974922-2"
click at [197, 163] on input "Ingrese el Período de Prestación como indica el ejemplo" at bounding box center [241, 161] width 353 height 14
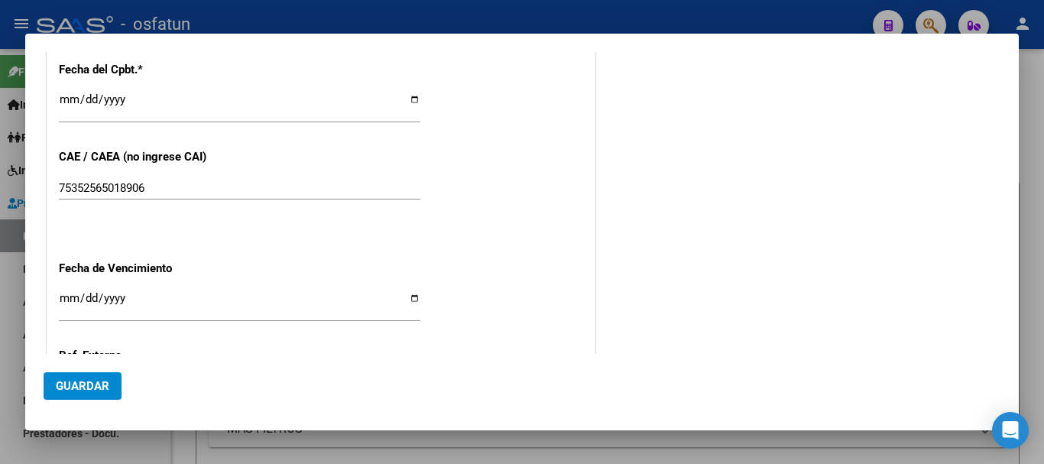
scroll to position [917, 0]
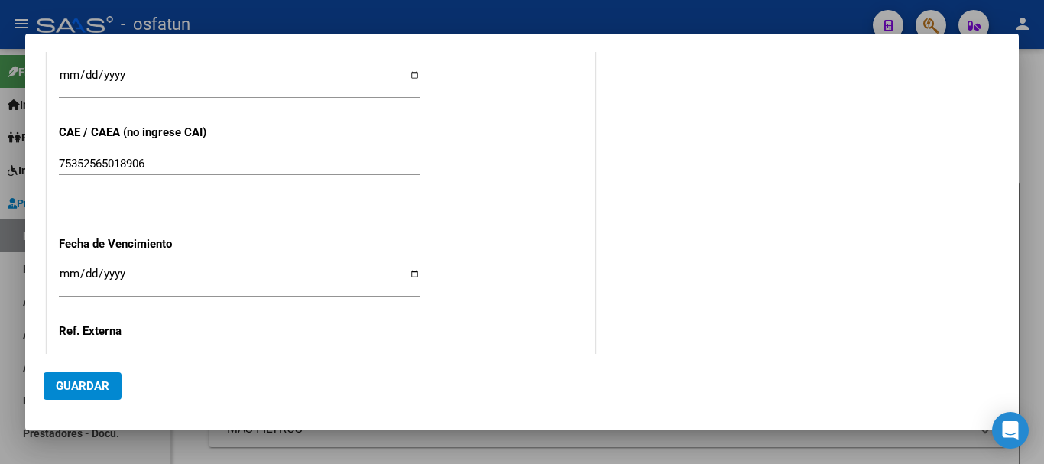
type input "202508"
click at [70, 273] on input "Ingresar la fecha" at bounding box center [240, 280] width 362 height 24
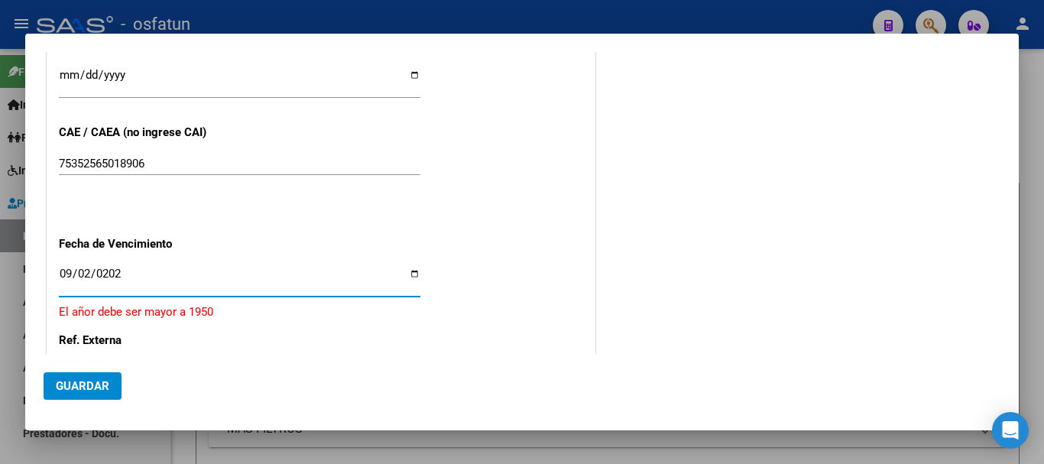
type input "[DATE]"
click at [106, 389] on button "Guardar" at bounding box center [83, 386] width 78 height 28
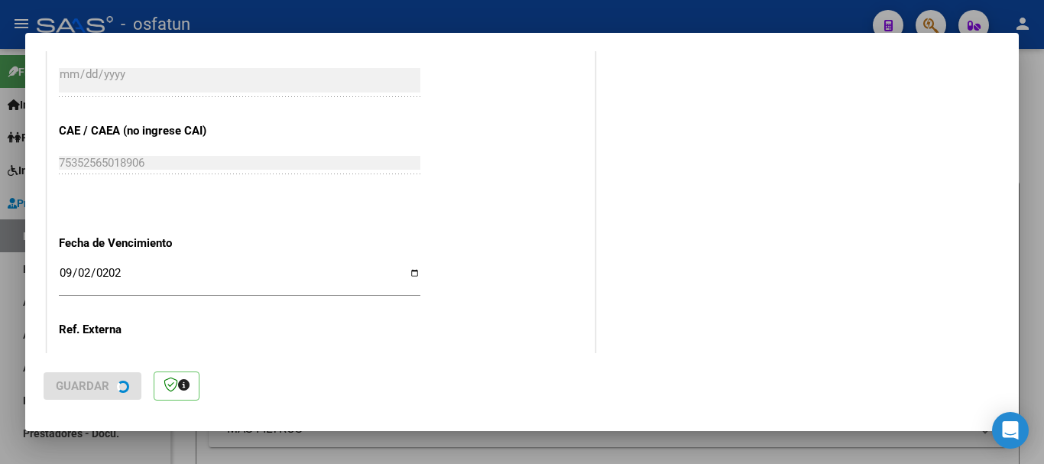
scroll to position [0, 0]
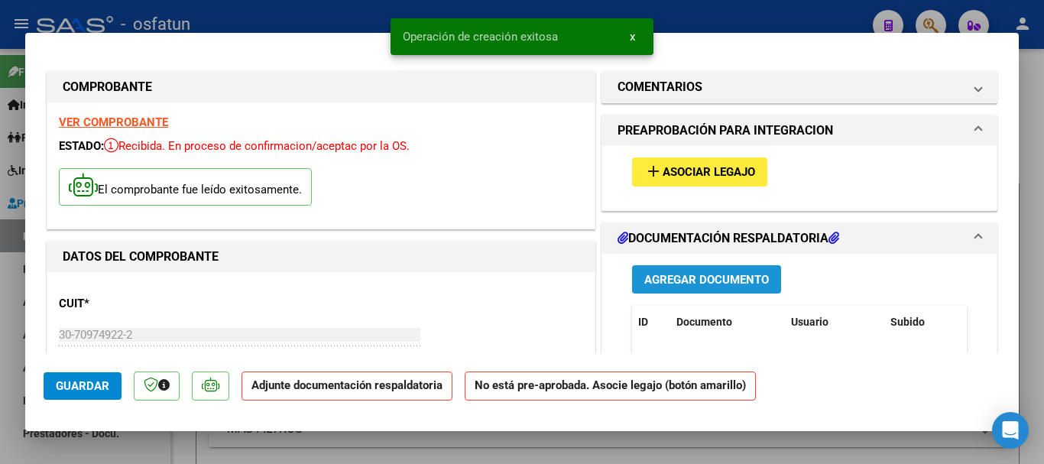
click at [690, 281] on span "Agregar Documento" at bounding box center [707, 280] width 125 height 14
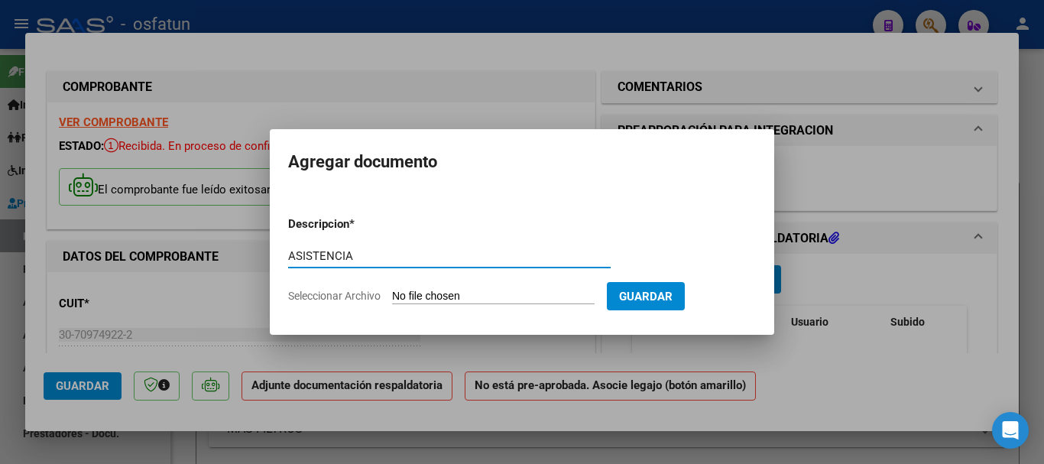
type input "ASISTENCIA"
click at [430, 300] on input "Seleccionar Archivo" at bounding box center [493, 297] width 203 height 15
type input "C:\fakepath\ASISTENCIA (22).pdf"
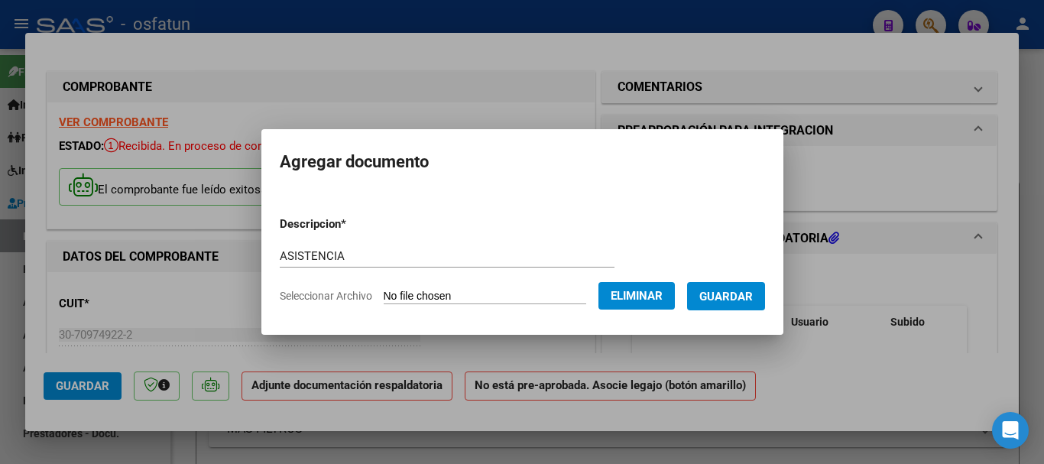
click at [753, 295] on span "Guardar" at bounding box center [727, 297] width 54 height 14
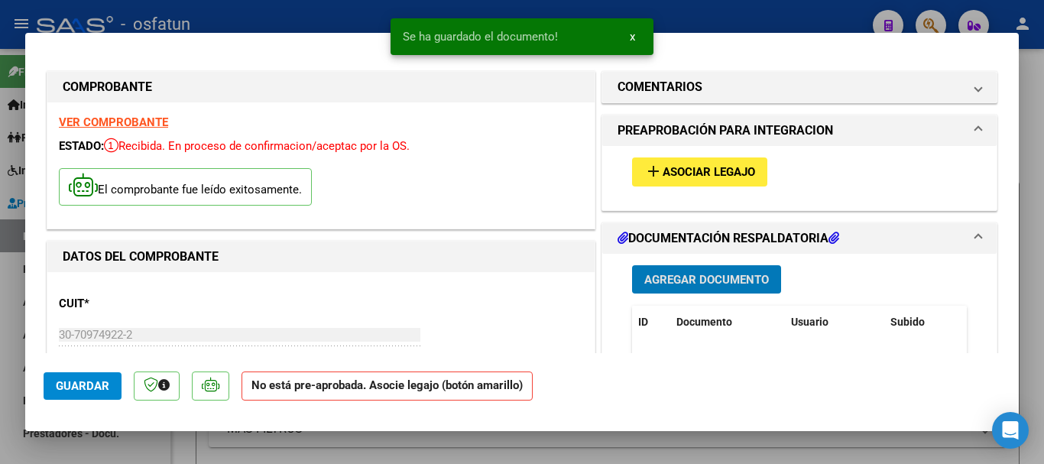
click at [687, 158] on button "add Asociar Legajo" at bounding box center [699, 172] width 135 height 28
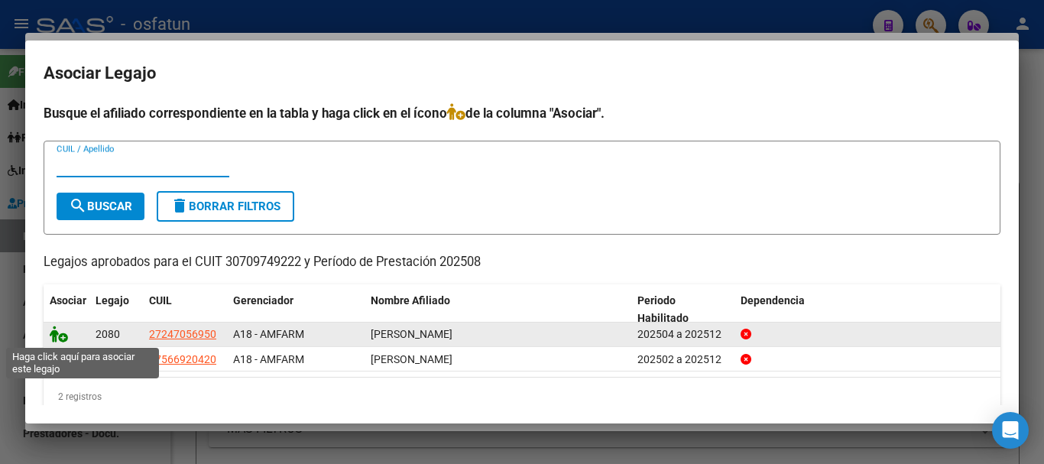
click at [58, 333] on icon at bounding box center [59, 334] width 18 height 17
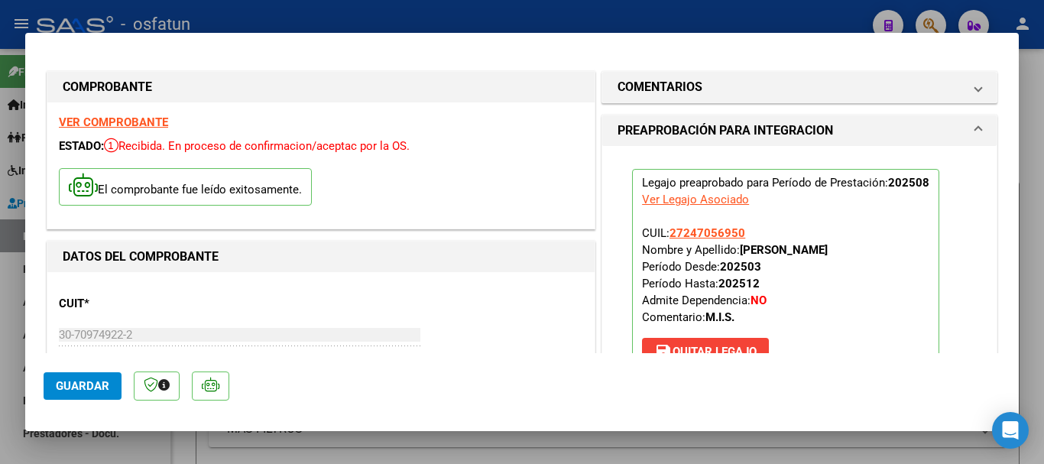
click at [77, 387] on span "Guardar" at bounding box center [83, 386] width 54 height 14
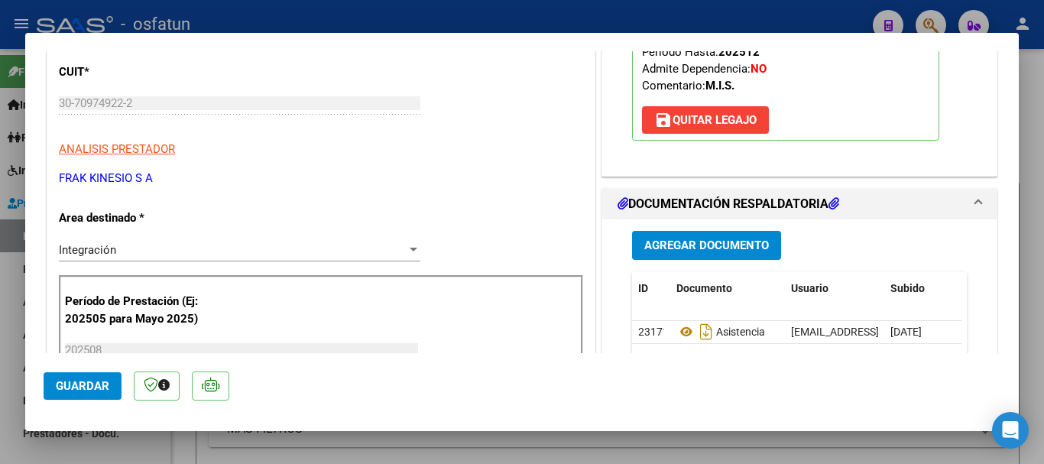
scroll to position [306, 0]
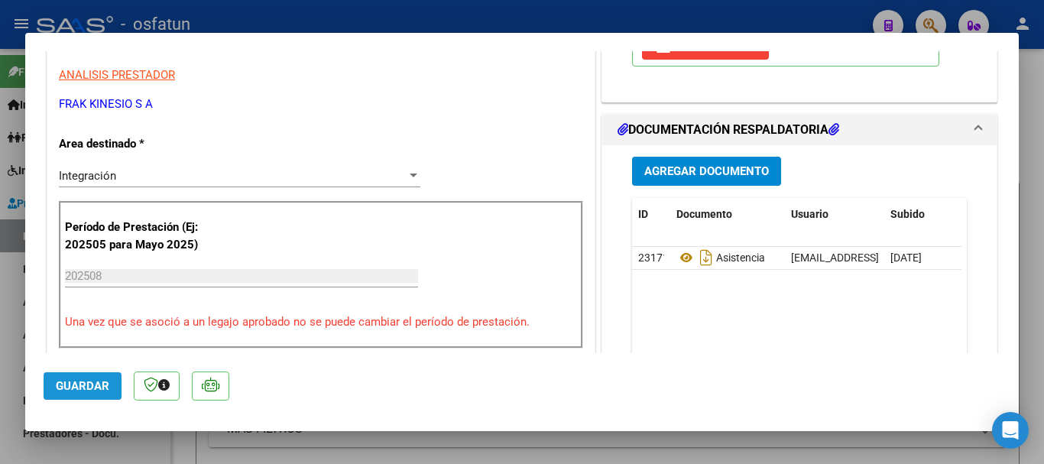
click at [81, 388] on span "Guardar" at bounding box center [83, 386] width 54 height 14
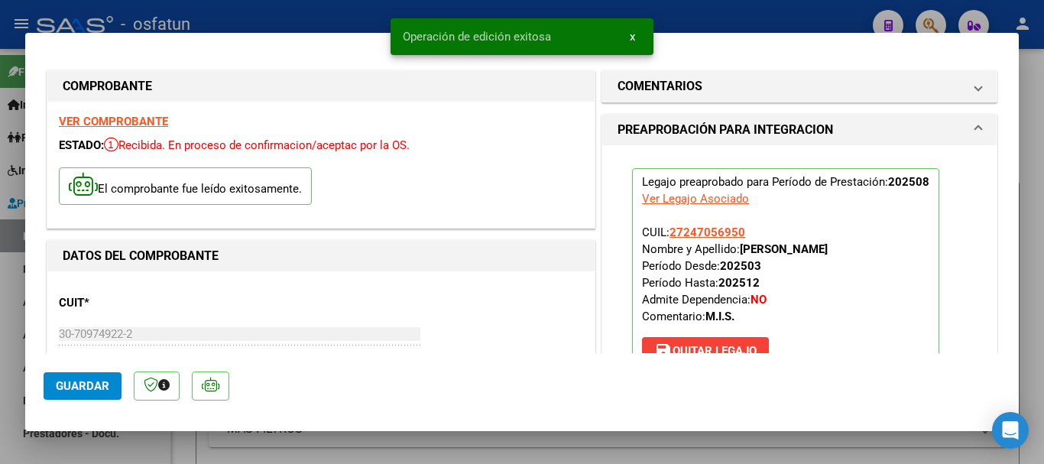
scroll to position [0, 0]
type input "$ 0,00"
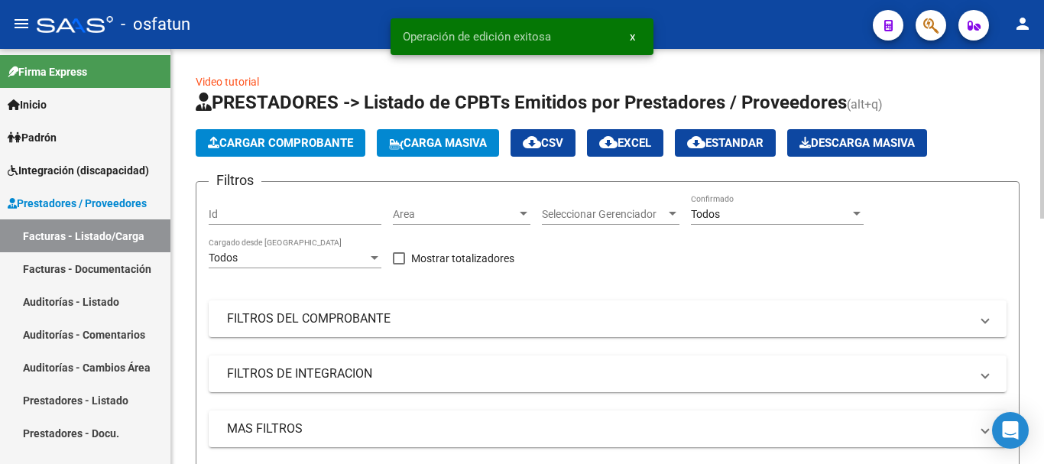
click at [297, 140] on span "Cargar Comprobante" at bounding box center [280, 143] width 145 height 14
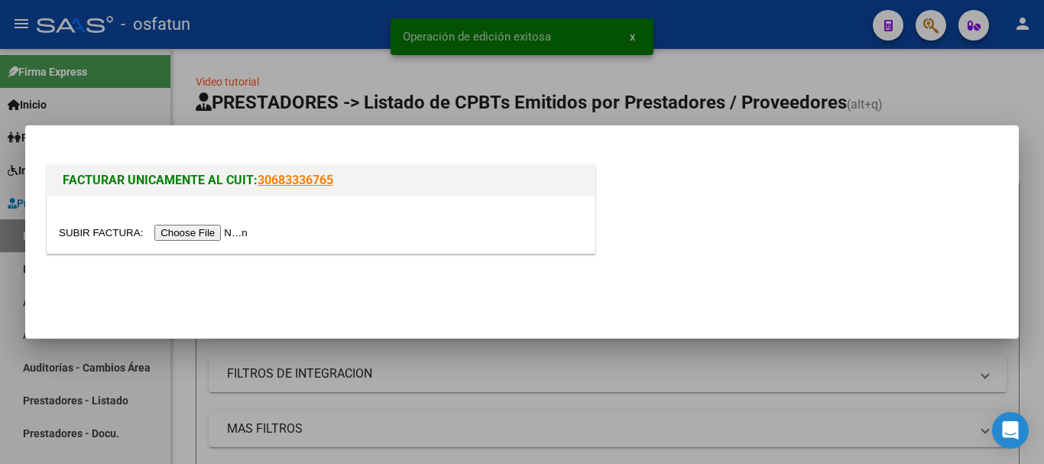
click at [215, 233] on input "file" at bounding box center [155, 233] width 193 height 16
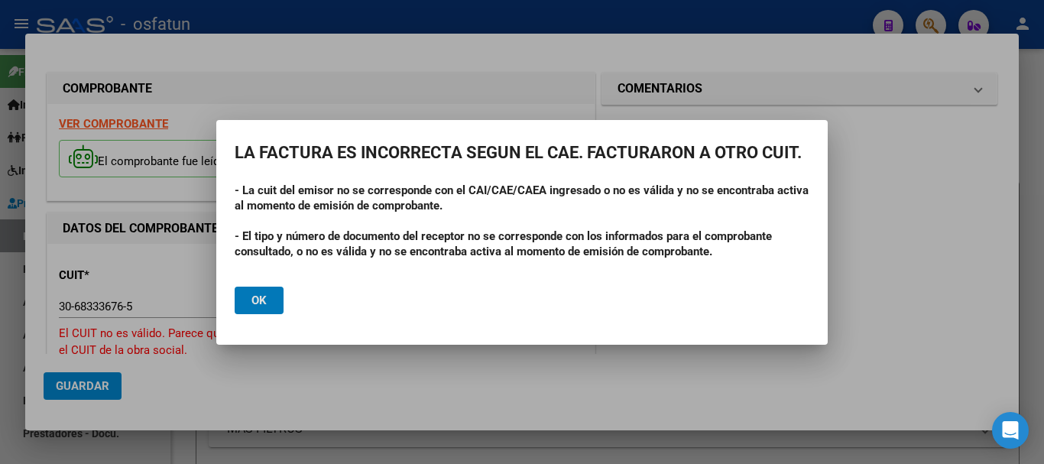
drag, startPoint x: 264, startPoint y: 288, endPoint x: 229, endPoint y: 294, distance: 35.6
click at [259, 289] on button "Ok" at bounding box center [259, 301] width 49 height 28
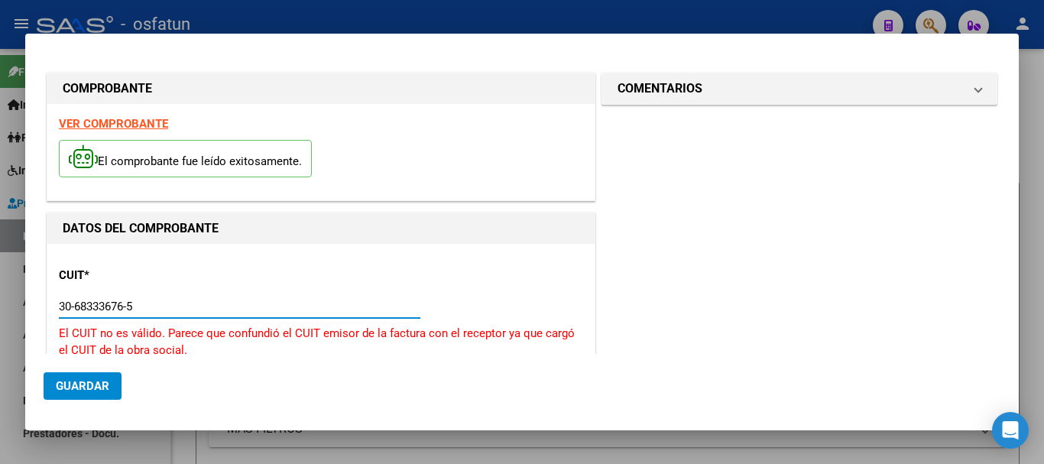
drag, startPoint x: 96, startPoint y: 314, endPoint x: 48, endPoint y: 318, distance: 47.6
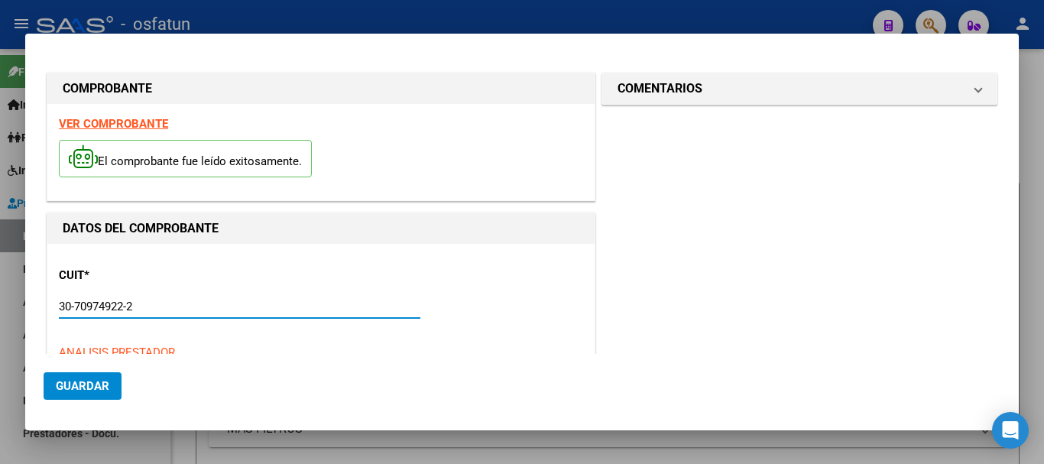
type input "30-70974922-2"
click at [80, 378] on button "Guardar" at bounding box center [83, 386] width 78 height 28
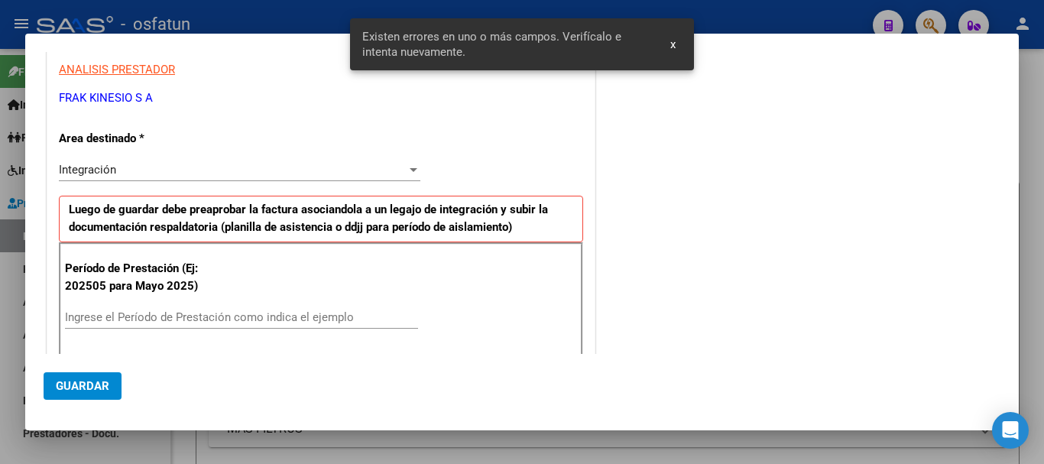
scroll to position [306, 0]
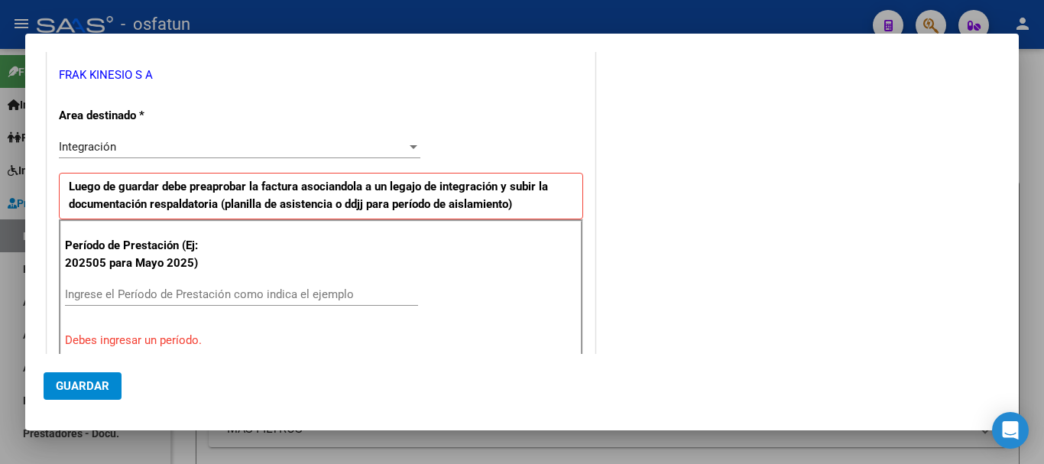
click at [137, 296] on input "Ingrese el Período de Prestación como indica el ejemplo" at bounding box center [241, 294] width 353 height 14
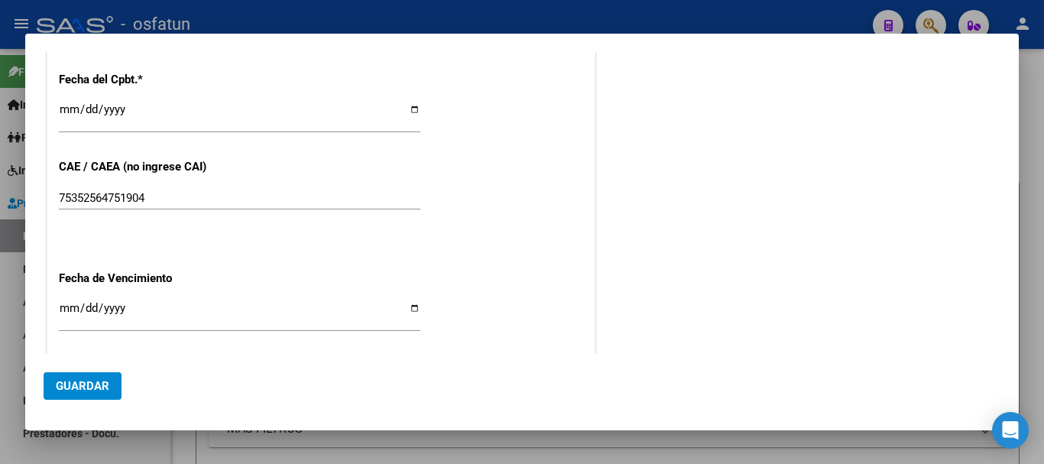
scroll to position [917, 0]
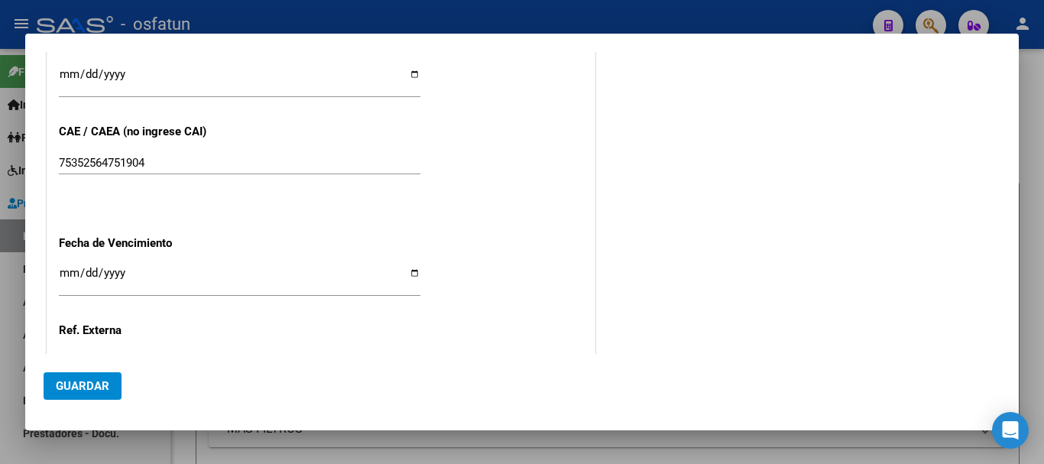
type input "202508"
click at [65, 271] on input "Ingresar la fecha" at bounding box center [240, 279] width 362 height 24
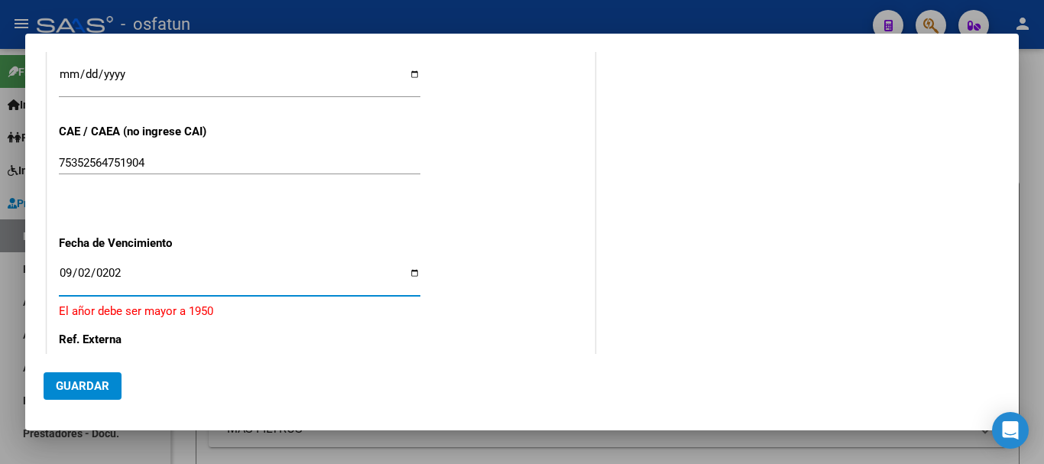
type input "[DATE]"
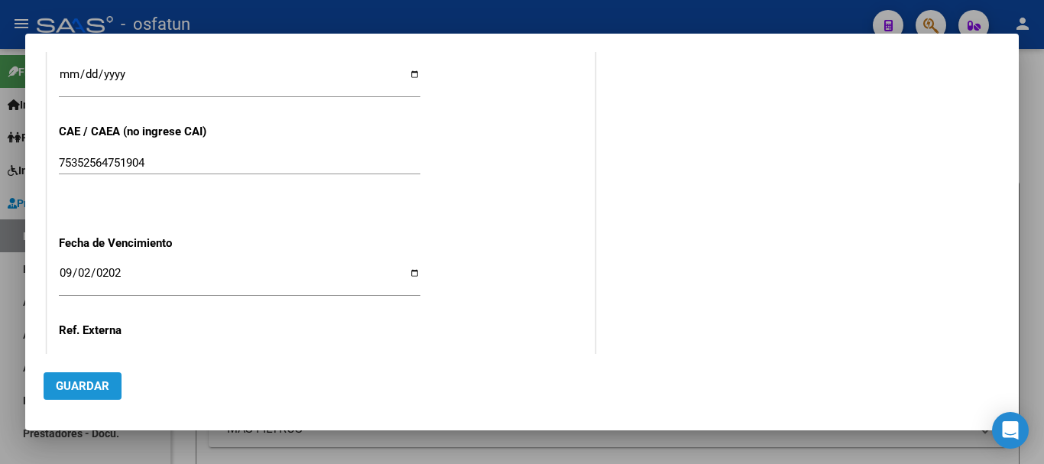
click at [78, 389] on span "Guardar" at bounding box center [83, 386] width 54 height 14
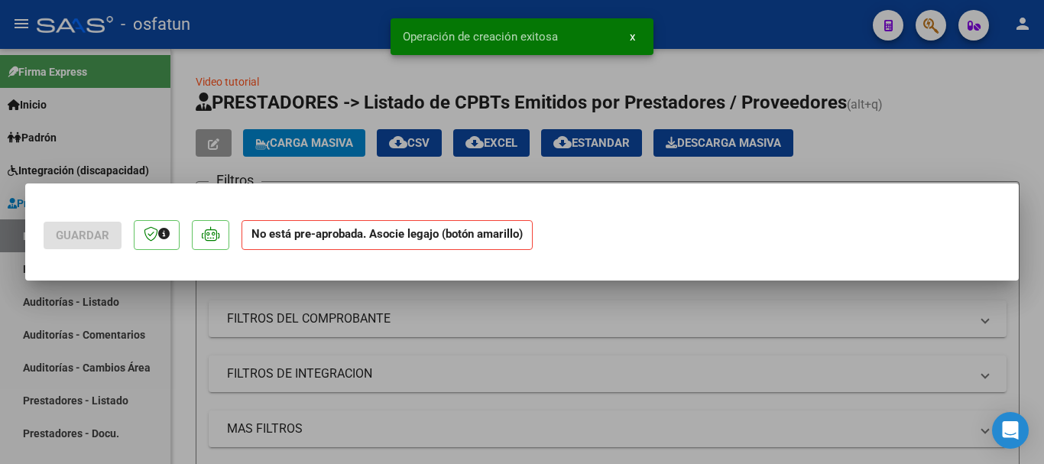
scroll to position [0, 0]
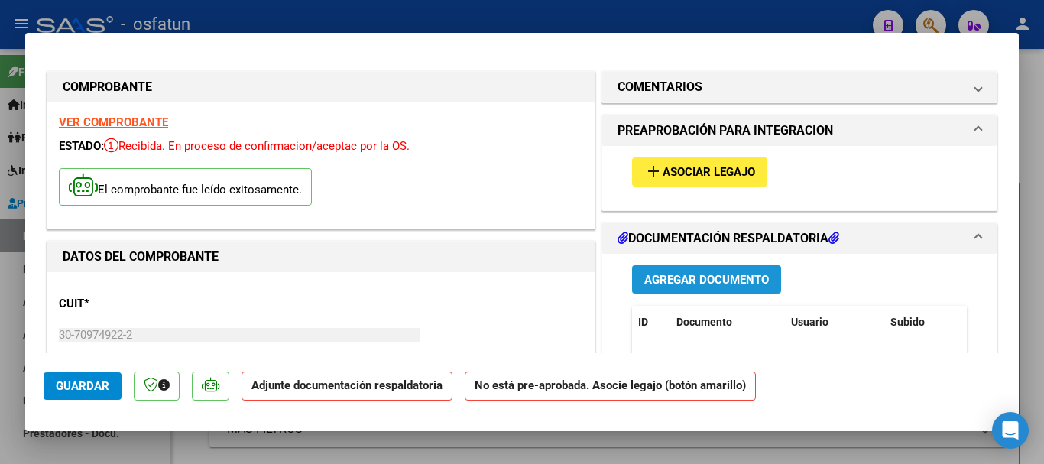
click at [715, 284] on span "Agregar Documento" at bounding box center [707, 280] width 125 height 14
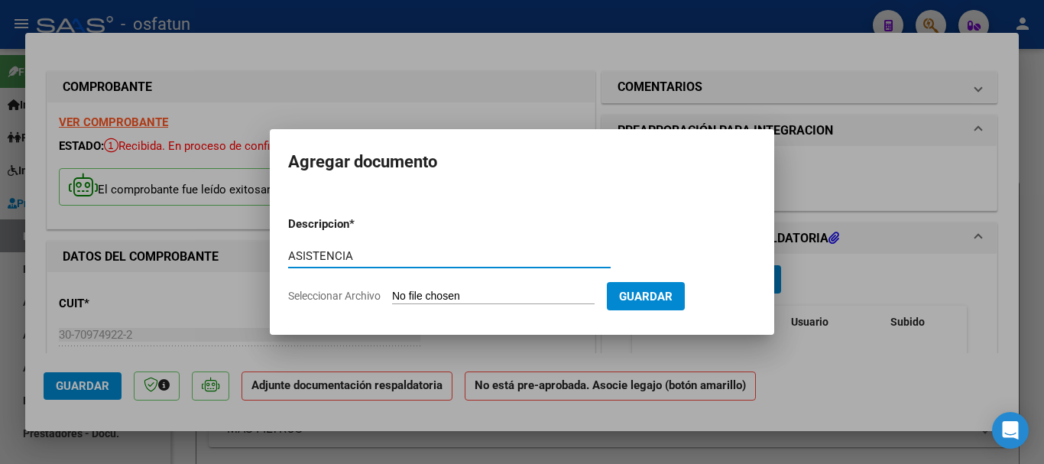
type input "ASISTENCIA"
click at [414, 290] on input "Seleccionar Archivo" at bounding box center [493, 297] width 203 height 15
type input "C:\fakepath\CamScanner [DATE] 15.24.pdf"
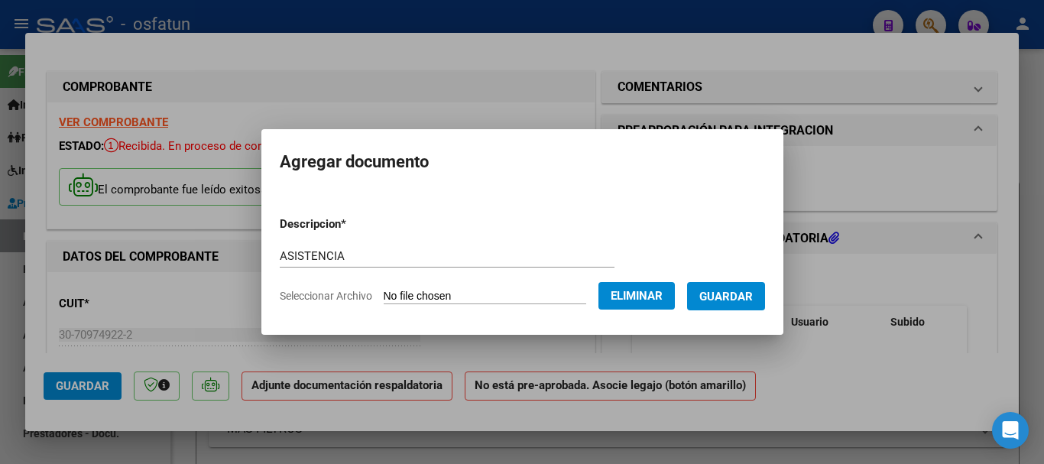
click at [728, 300] on span "Guardar" at bounding box center [727, 297] width 54 height 14
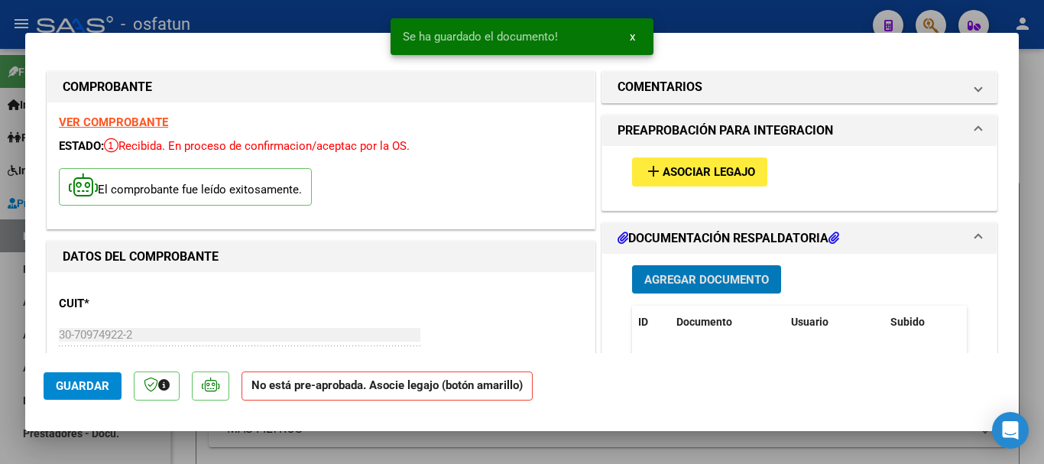
click at [693, 176] on span "Asociar Legajo" at bounding box center [709, 173] width 93 height 14
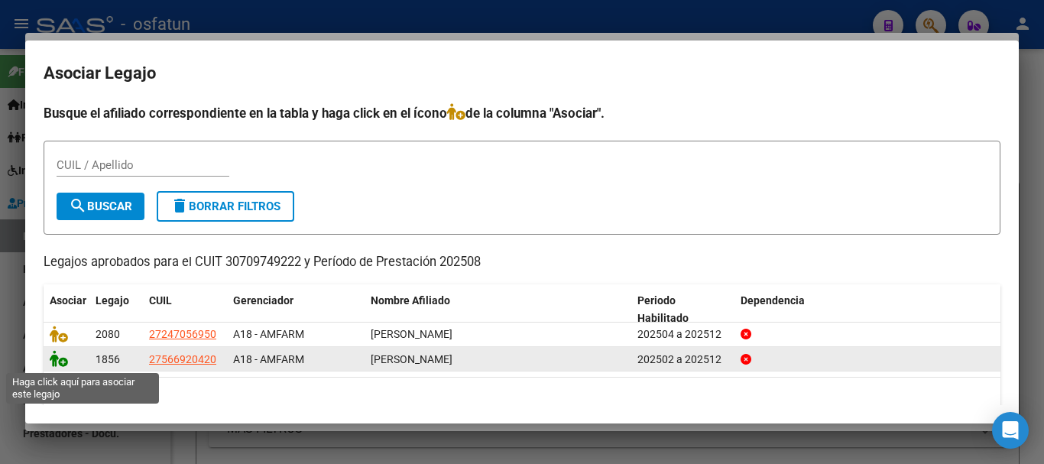
click at [54, 360] on icon at bounding box center [59, 358] width 18 height 17
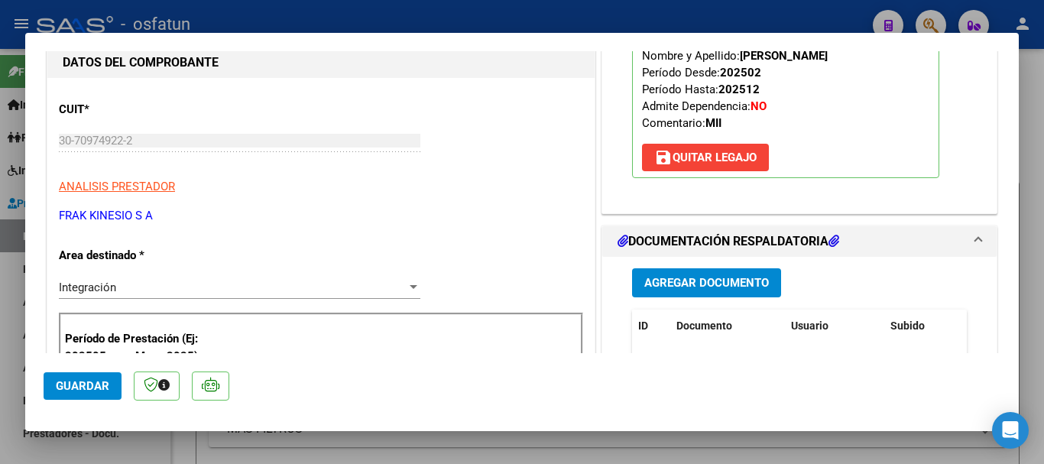
scroll to position [306, 0]
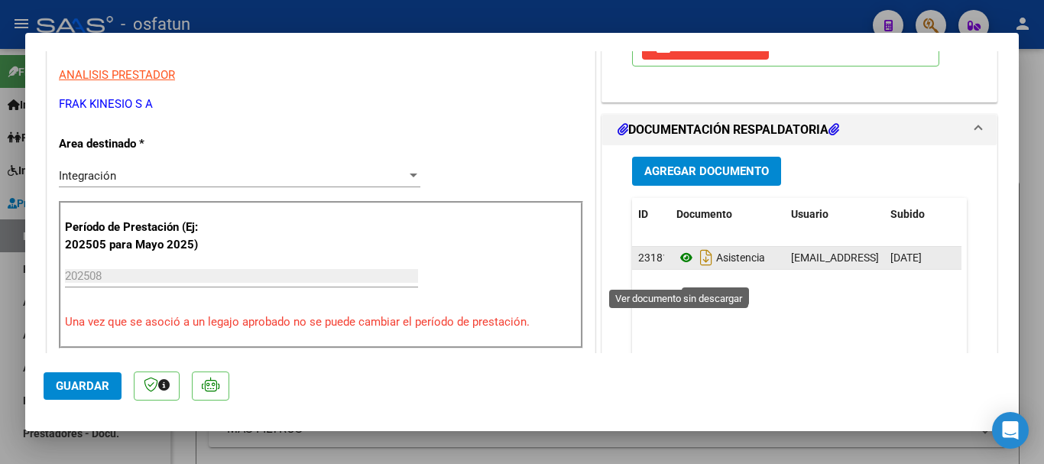
click at [684, 267] on icon at bounding box center [687, 257] width 20 height 18
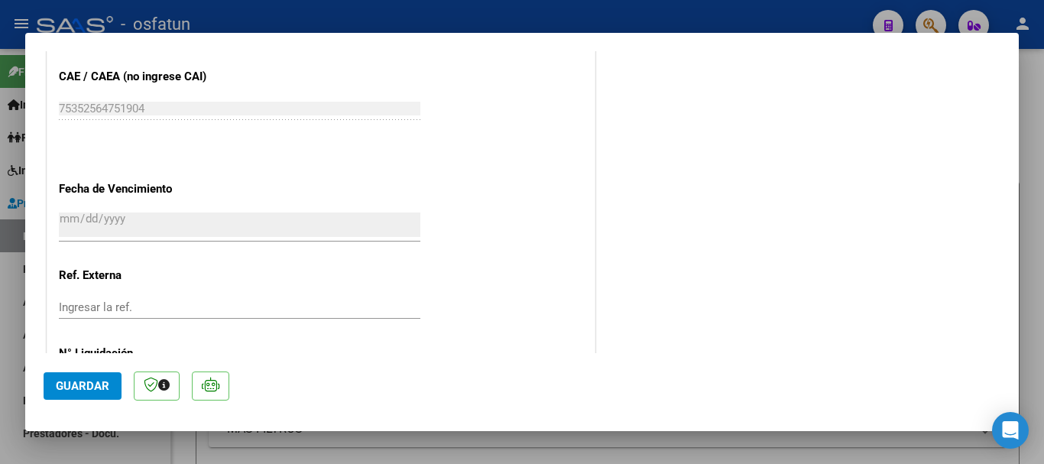
scroll to position [1067, 0]
